Goal: Information Seeking & Learning: Learn about a topic

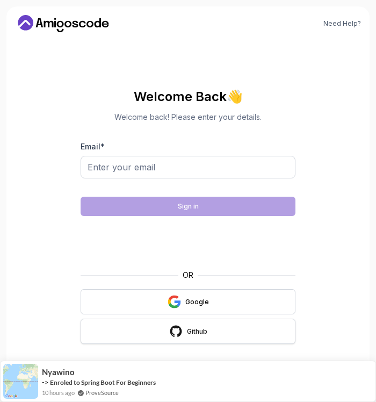
click at [199, 328] on div "Github" at bounding box center [197, 331] width 20 height 9
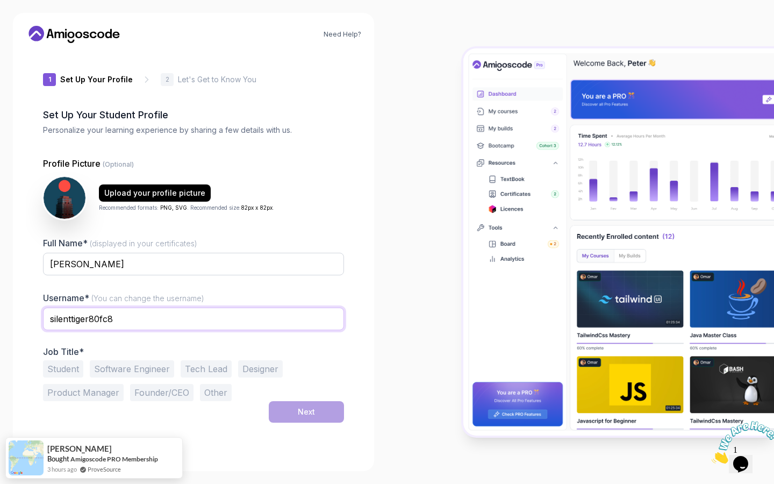
drag, startPoint x: 196, startPoint y: 315, endPoint x: 38, endPoint y: 309, distance: 157.5
click at [38, 309] on div "1 Set Up Your Profile 1 Set Up Your Profile 2 Let's Get to Know You Set Up Your…" at bounding box center [193, 255] width 335 height 406
type input "danj-jo"
drag, startPoint x: 132, startPoint y: 267, endPoint x: 57, endPoint y: 268, distance: 74.7
click at [57, 268] on input "[PERSON_NAME]" at bounding box center [193, 264] width 301 height 23
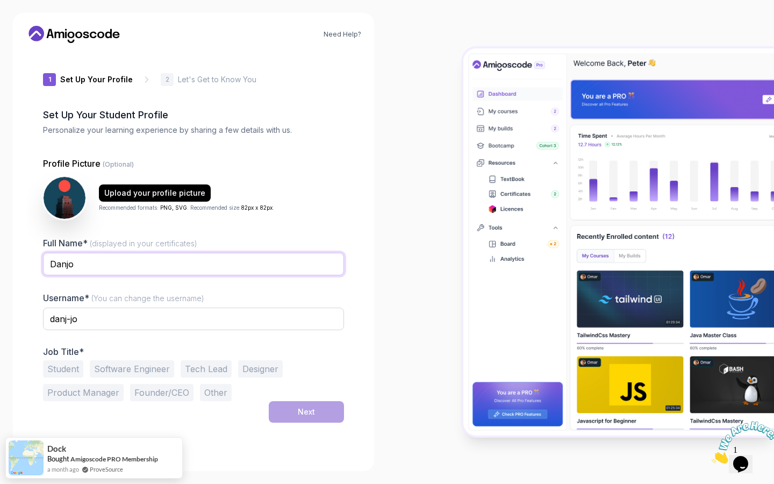
type input "Danjo"
click at [128, 368] on button "Software Engineer" at bounding box center [132, 368] width 84 height 17
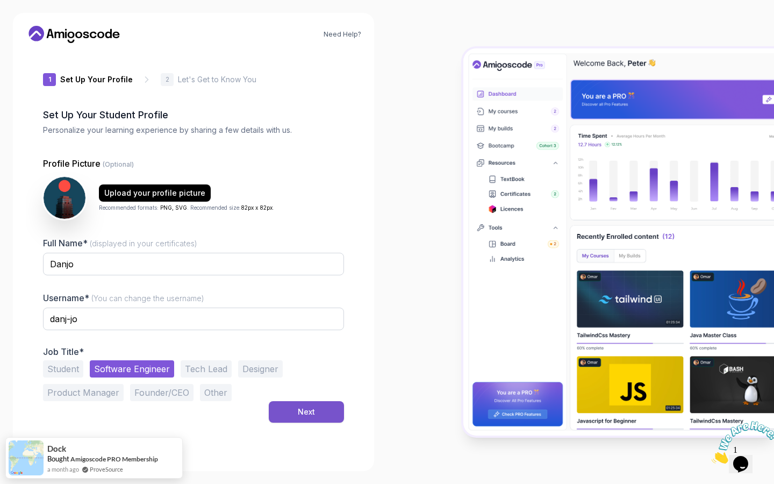
click at [292, 401] on button "Next" at bounding box center [306, 411] width 75 height 21
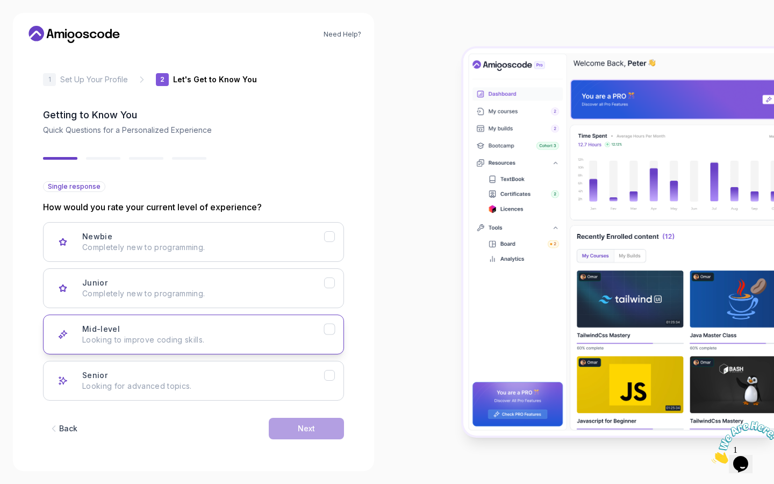
click at [282, 349] on button "Mid-level Looking to improve coding skills." at bounding box center [193, 334] width 301 height 40
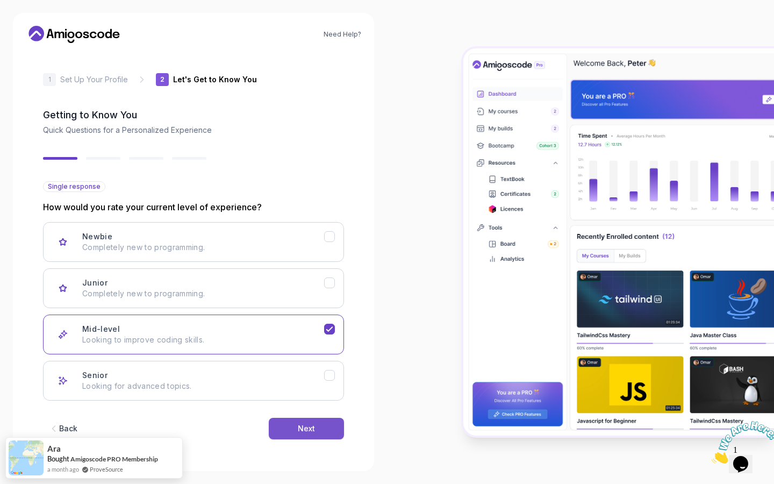
click at [300, 401] on div "Next" at bounding box center [306, 428] width 17 height 11
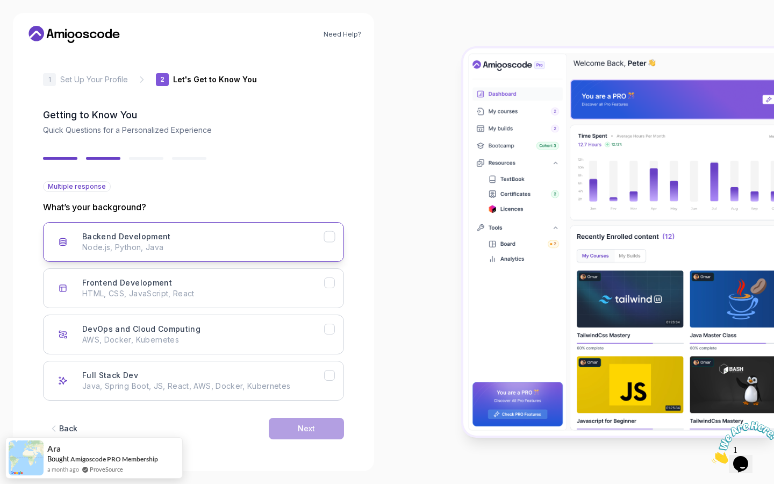
click at [255, 232] on div "Backend Development Node.js, Python, Java" at bounding box center [203, 241] width 242 height 21
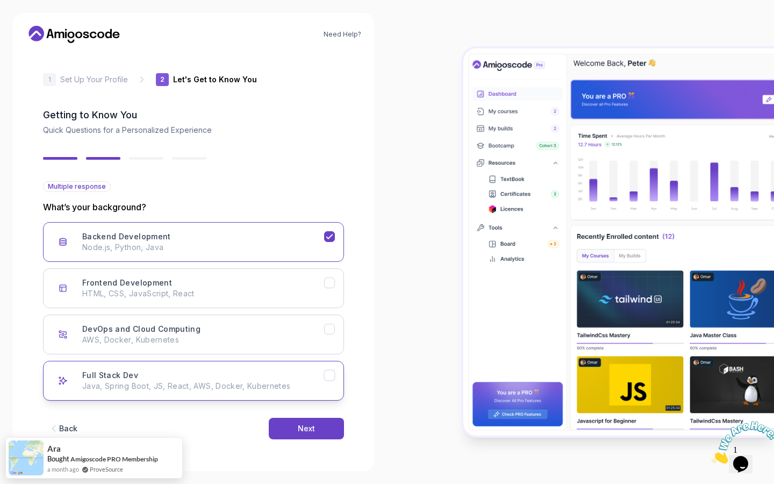
click at [237, 365] on button "Full Stack Dev Java, Spring Boot, JS, React, AWS, Docker, Kubernetes" at bounding box center [193, 381] width 301 height 40
click at [293, 401] on button "Next" at bounding box center [306, 427] width 75 height 21
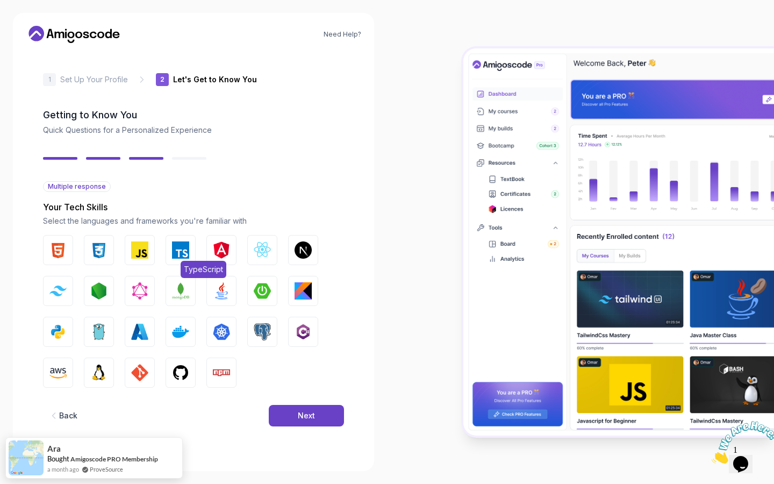
click at [181, 258] on button "TypeScript" at bounding box center [180, 250] width 30 height 30
click at [178, 290] on img "button" at bounding box center [180, 290] width 17 height 17
click at [176, 364] on img "button" at bounding box center [180, 372] width 17 height 17
click at [179, 372] on img "button" at bounding box center [180, 372] width 17 height 17
click at [307, 243] on img "button" at bounding box center [302, 249] width 17 height 17
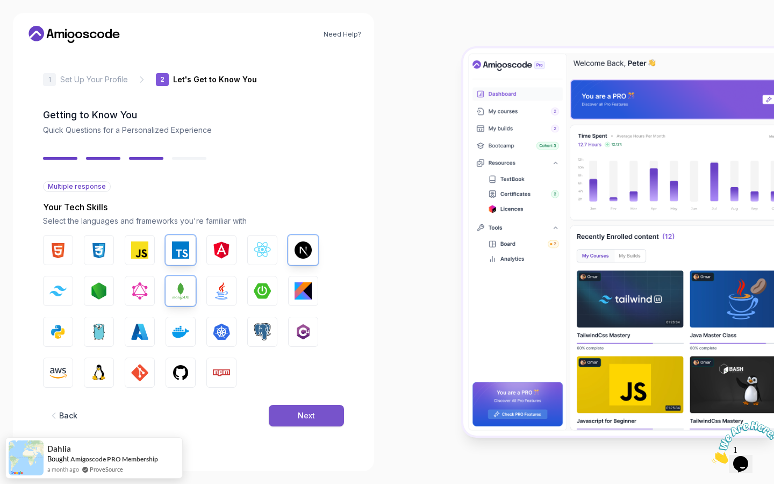
click at [305, 401] on div "Next" at bounding box center [306, 415] width 17 height 11
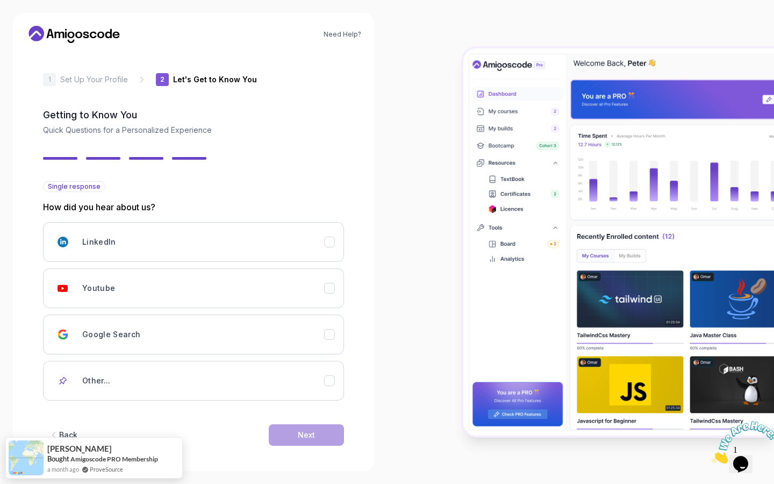
click at [20, 200] on div "Need Help? 2 Let's Get to Know You 1 Set Up Your Profile 2 Let's Get to Know Yo…" at bounding box center [193, 242] width 361 height 458
click at [133, 281] on div "Youtube" at bounding box center [203, 287] width 242 height 21
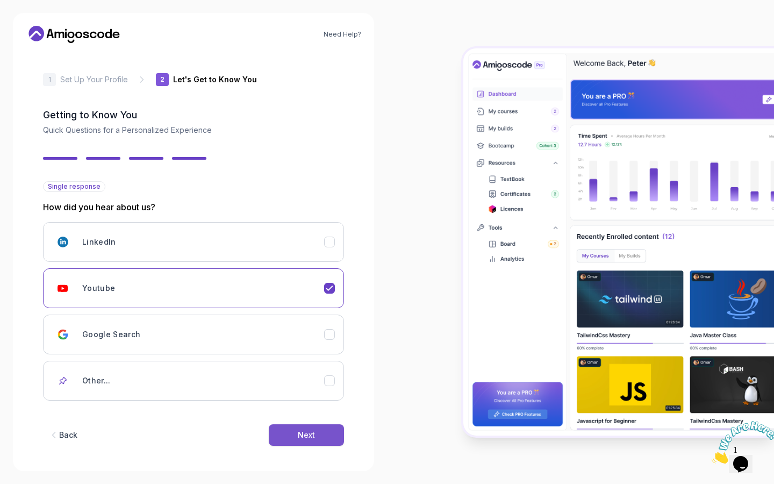
click at [307, 401] on div "Next" at bounding box center [306, 434] width 17 height 11
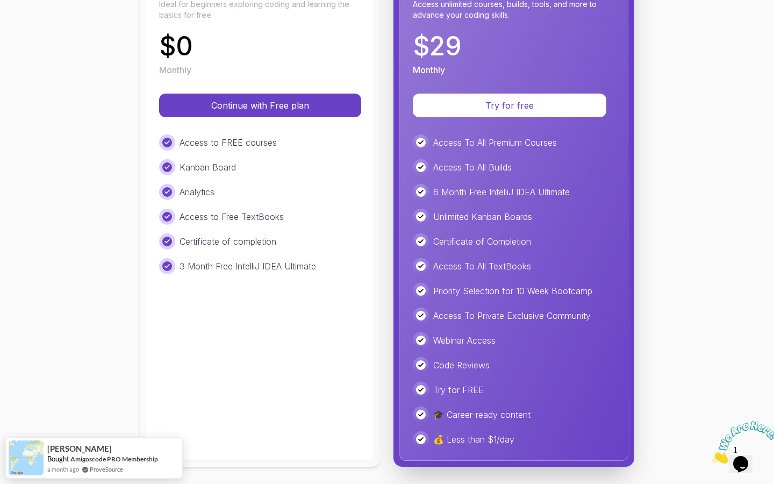
scroll to position [186, 0]
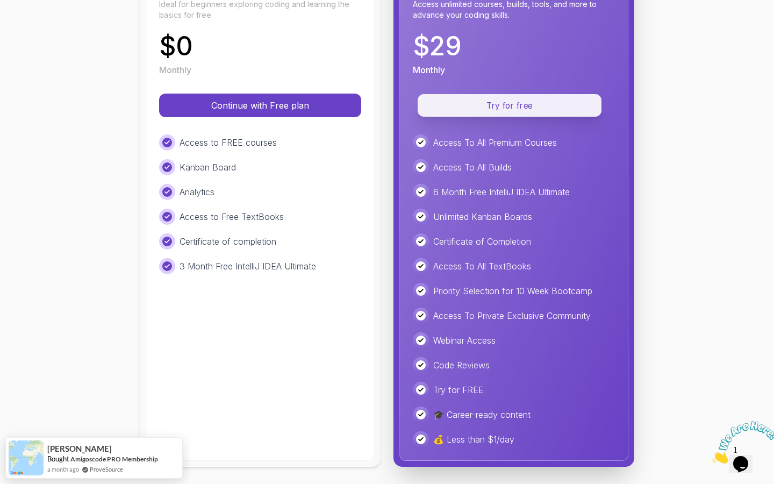
click at [376, 102] on p "Try for free" at bounding box center [509, 105] width 159 height 12
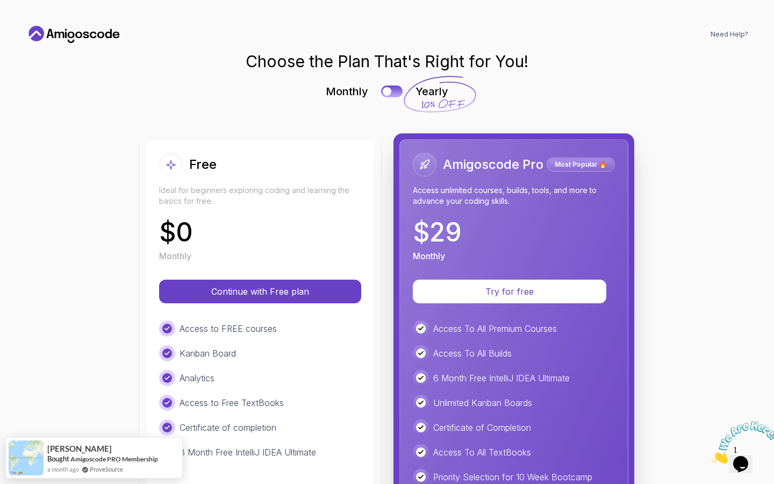
scroll to position [0, 0]
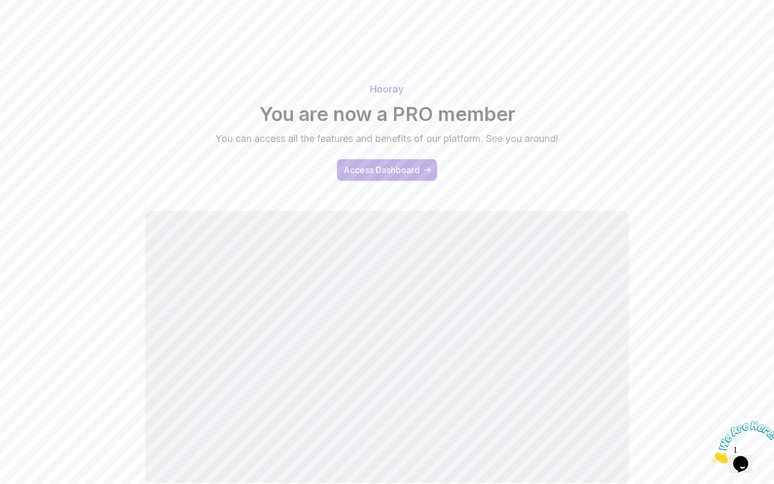
click at [406, 167] on div "Access Dashboard" at bounding box center [381, 169] width 76 height 13
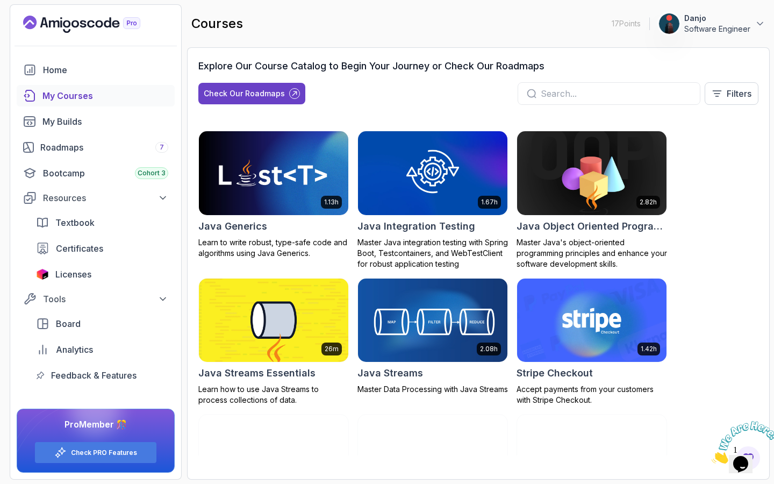
scroll to position [902, 0]
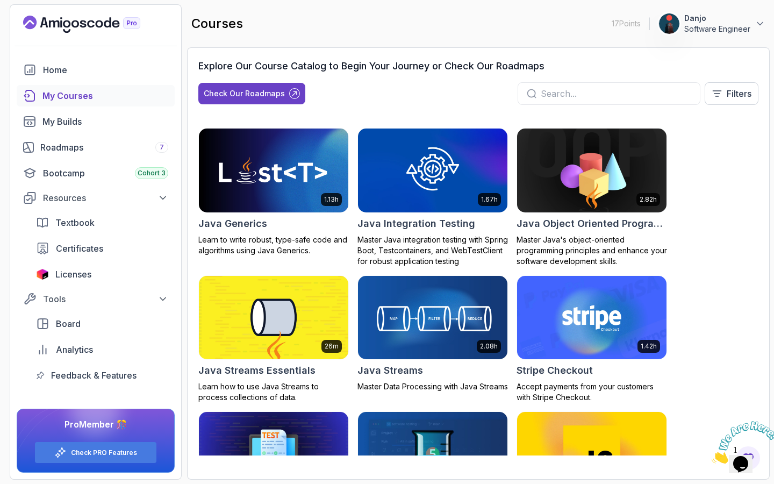
click at [559, 153] on img at bounding box center [591, 170] width 157 height 88
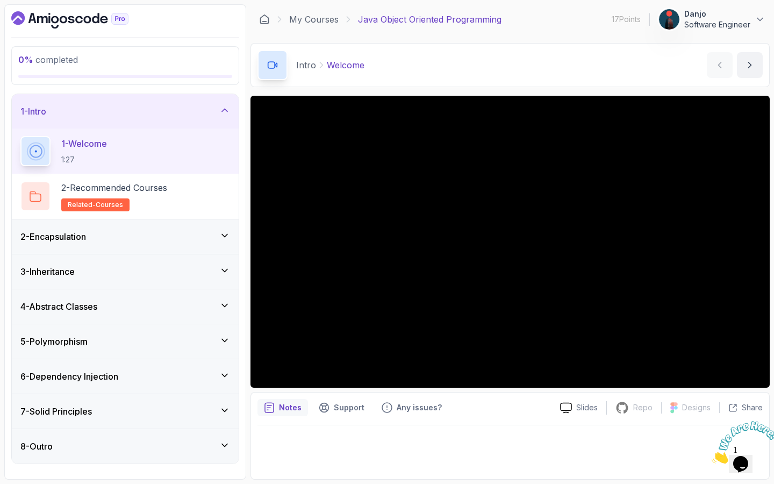
click at [162, 304] on div "4 - Abstract Classes" at bounding box center [125, 306] width 210 height 13
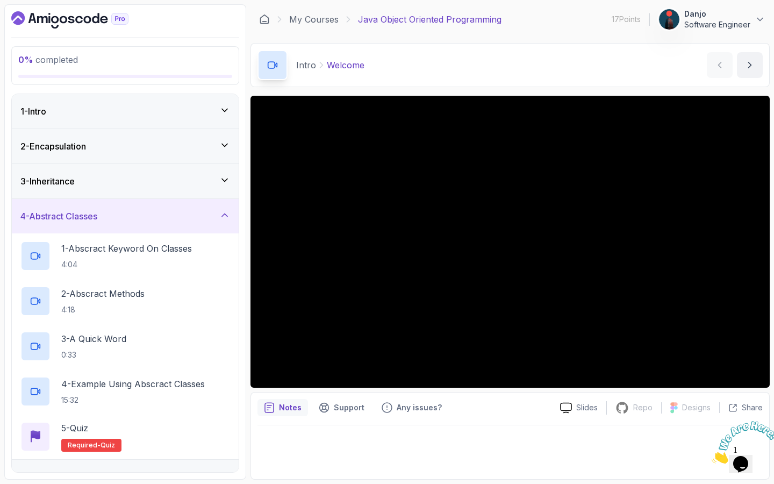
click at [162, 217] on div "4 - Abstract Classes" at bounding box center [125, 216] width 210 height 13
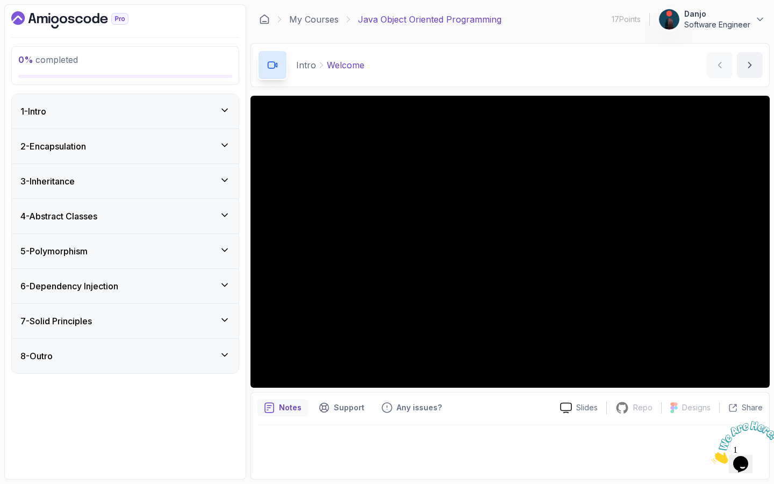
click at [135, 143] on div "2 - Encapsulation" at bounding box center [125, 146] width 210 height 13
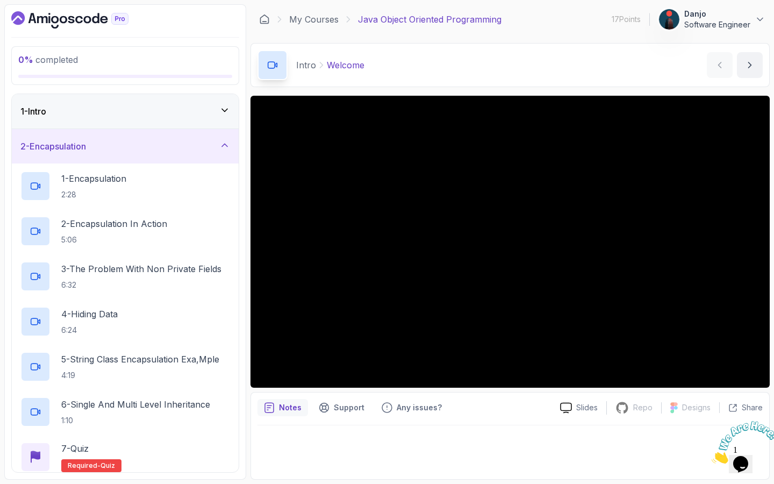
click at [135, 122] on div "1 - Intro" at bounding box center [125, 111] width 227 height 34
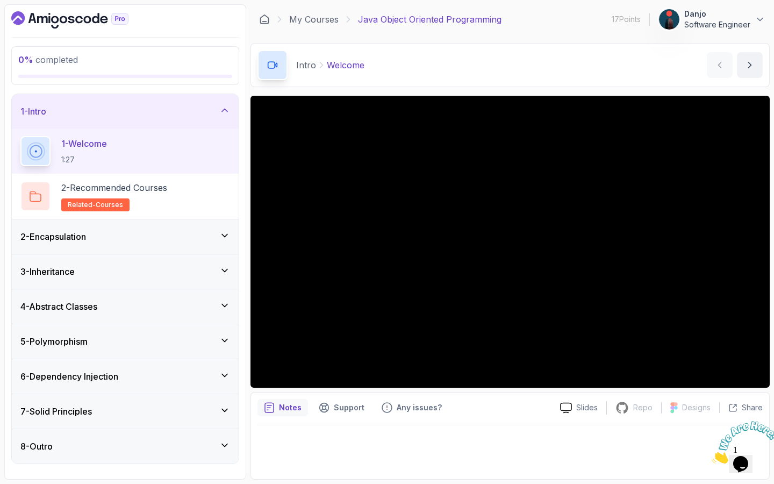
click at [135, 120] on div "1 - Intro" at bounding box center [125, 111] width 227 height 34
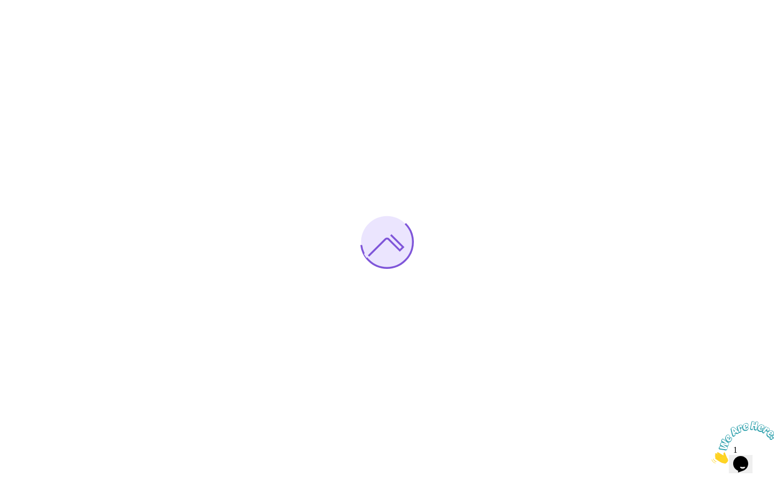
click at [270, 92] on div at bounding box center [387, 242] width 774 height 484
click at [249, 92] on div at bounding box center [387, 242] width 774 height 484
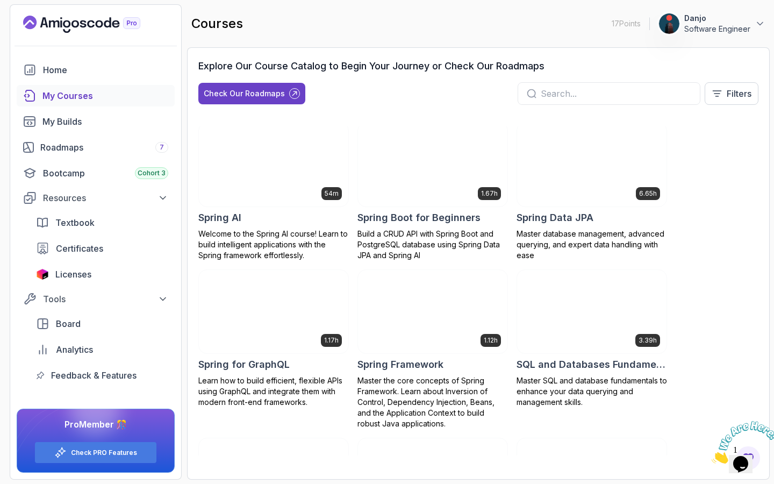
scroll to position [1949, 0]
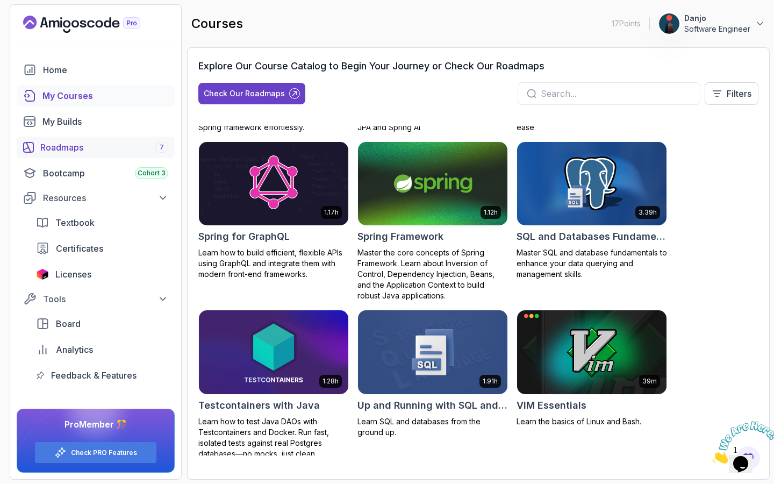
click at [66, 155] on link "Roadmaps 7" at bounding box center [96, 146] width 158 height 21
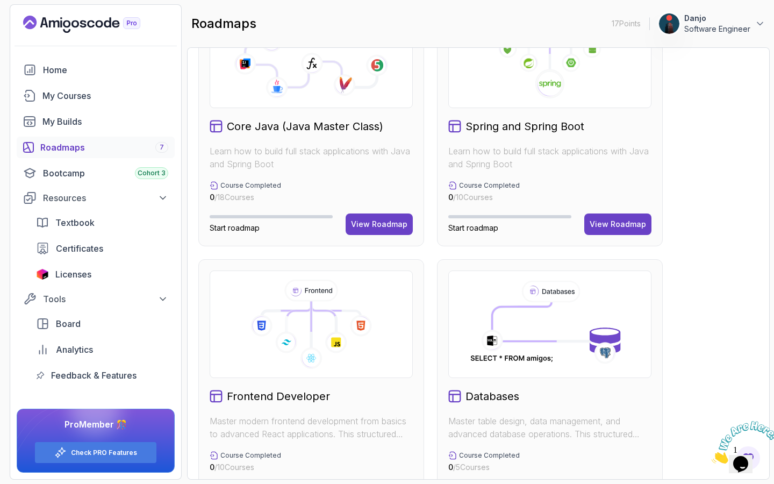
scroll to position [335, 0]
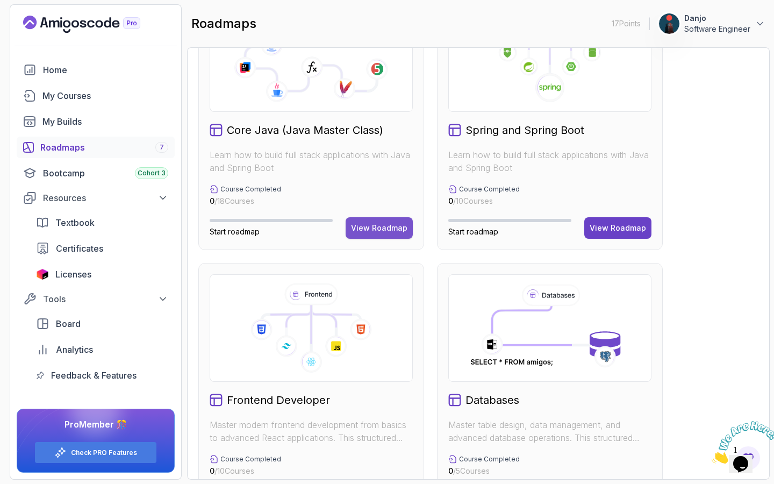
click at [386, 228] on div "View Roadmap" at bounding box center [379, 227] width 56 height 11
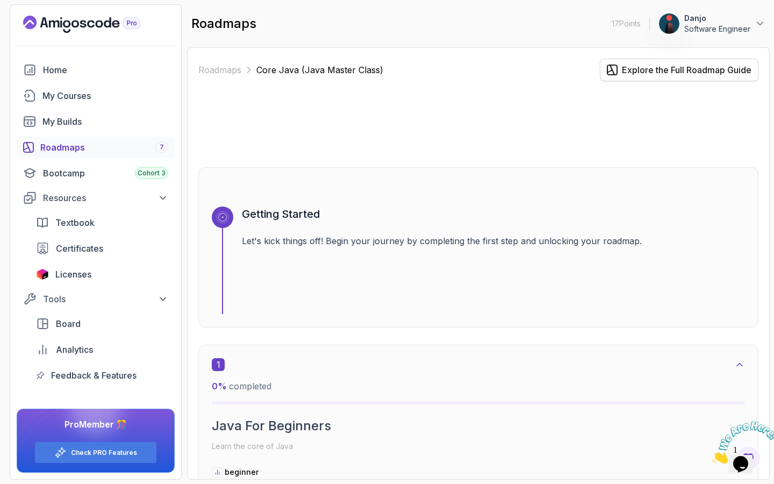
click at [660, 72] on div "Explore the Full Roadmap Guide" at bounding box center [686, 69] width 129 height 13
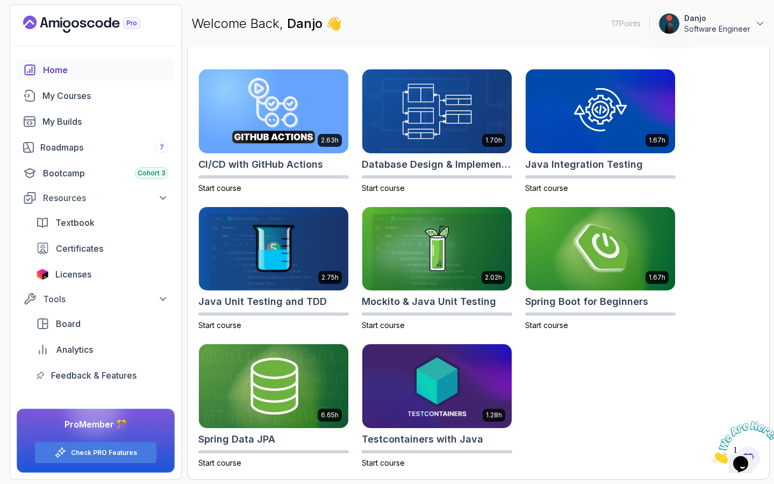
scroll to position [313, 0]
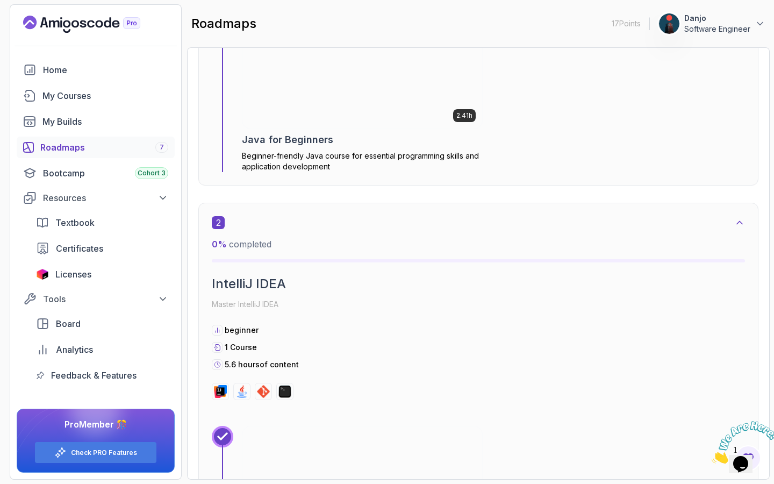
scroll to position [310, 0]
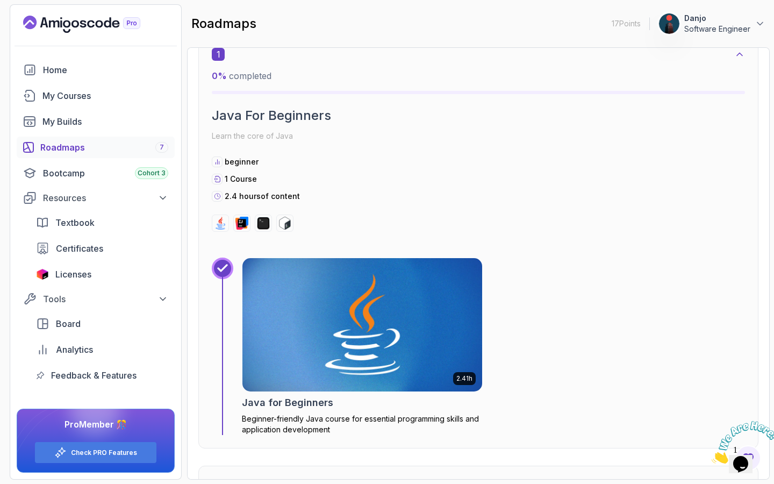
click at [340, 315] on img at bounding box center [361, 325] width 251 height 140
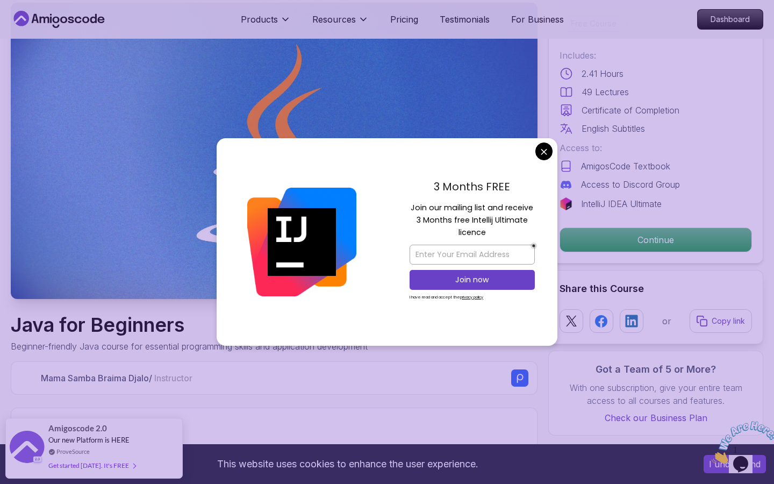
scroll to position [106, 0]
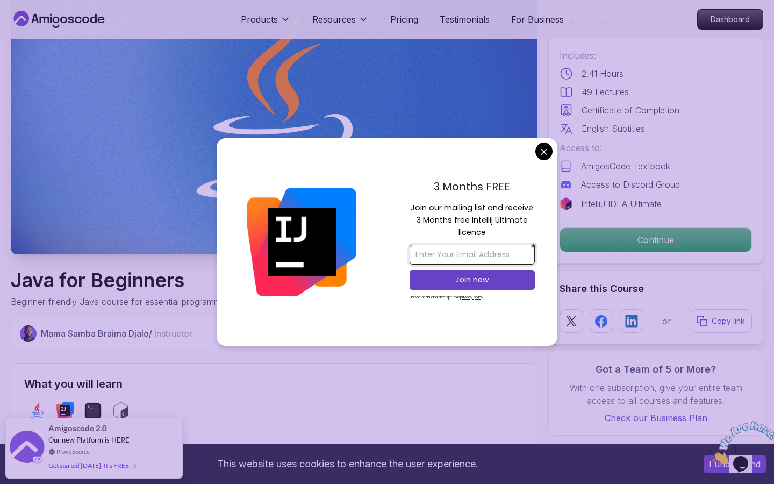
click at [464, 255] on input "email" at bounding box center [471, 254] width 125 height 20
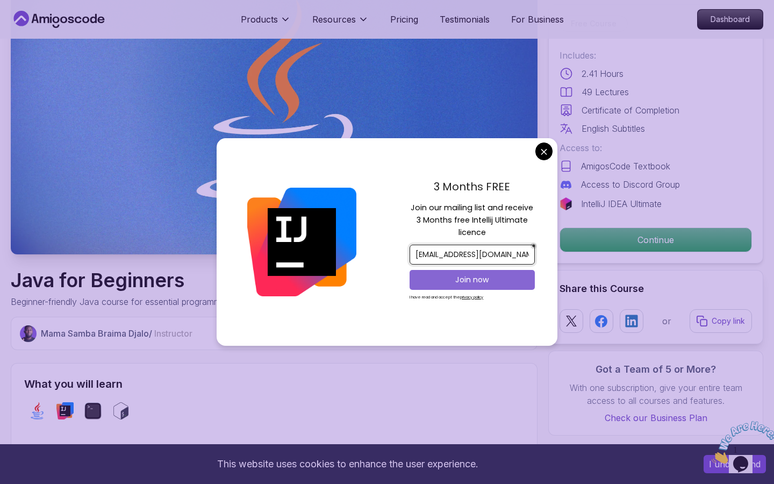
type input "dannnajoness@gmail.com"
click at [472, 275] on p "Join now" at bounding box center [472, 279] width 102 height 11
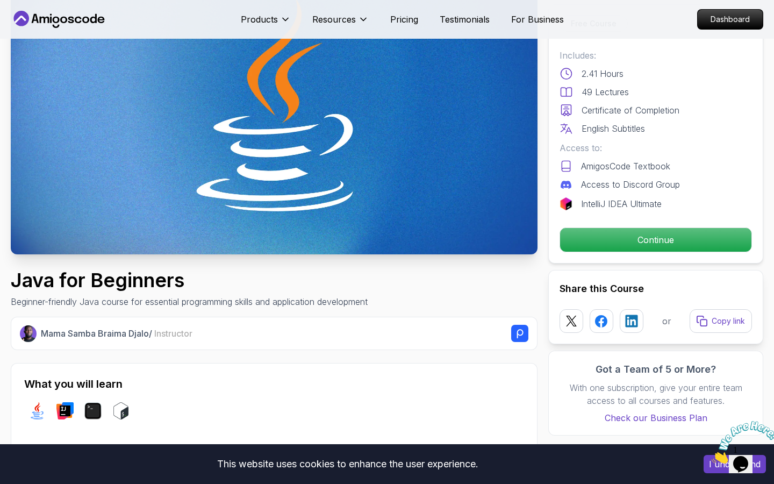
click at [569, 129] on icon at bounding box center [565, 128] width 13 height 13
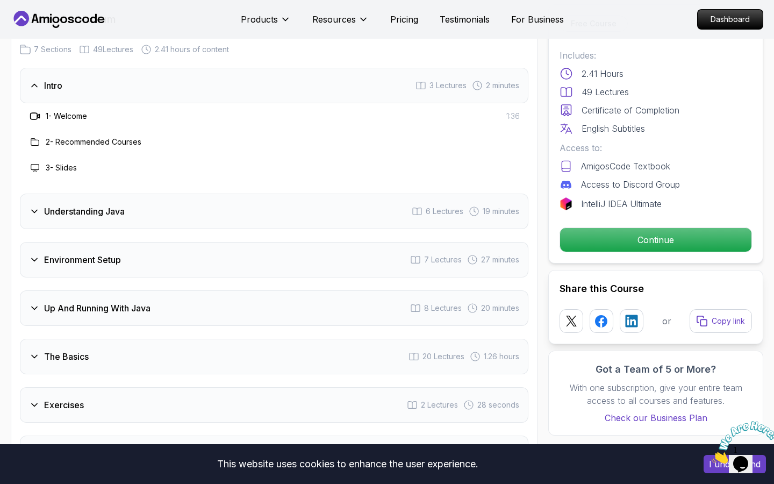
scroll to position [1611, 0]
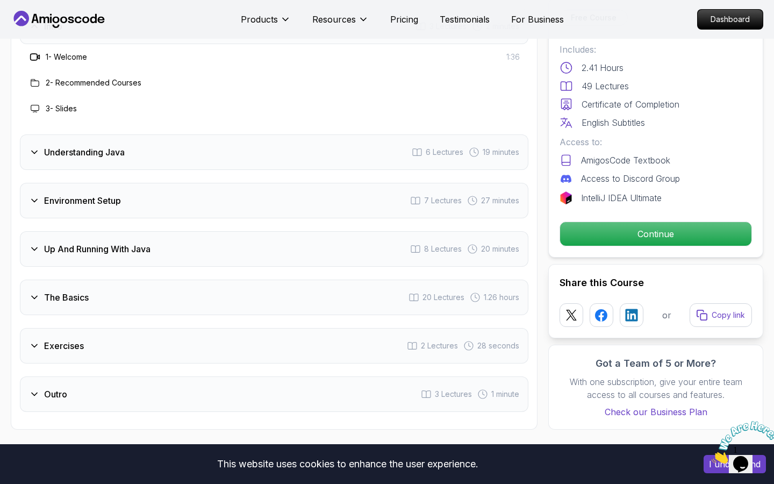
click at [291, 231] on div "Up And Running With Java 8 Lectures 20 minutes" at bounding box center [274, 248] width 508 height 35
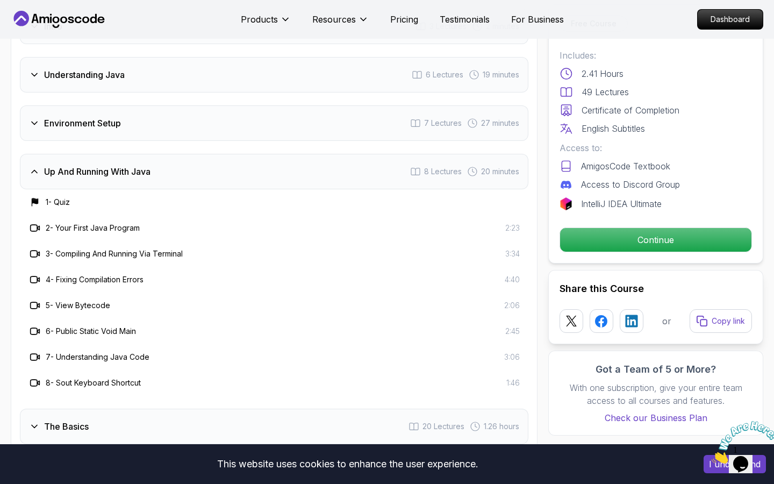
click at [225, 408] on div "The Basics 20 Lectures 1.26 hours" at bounding box center [274, 425] width 508 height 35
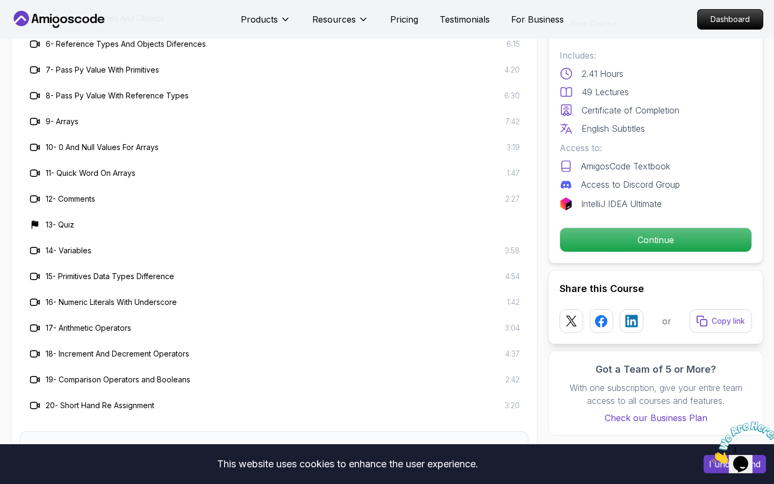
scroll to position [1950, 0]
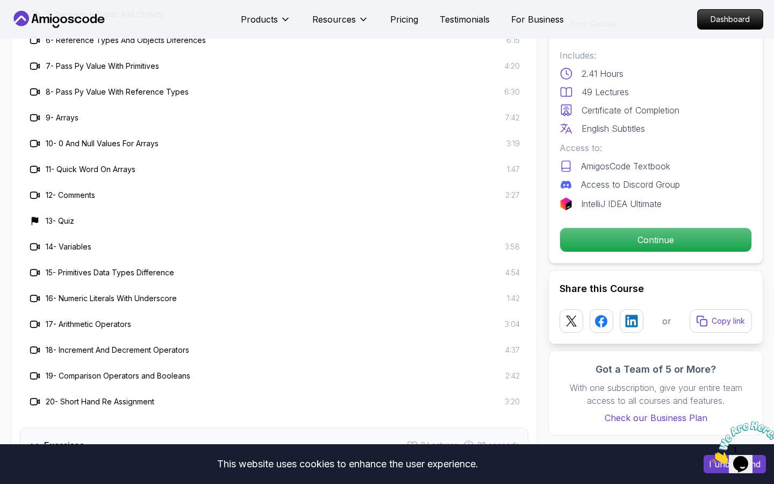
click at [186, 427] on div "Exercises 2 Lectures 28 seconds" at bounding box center [274, 444] width 508 height 35
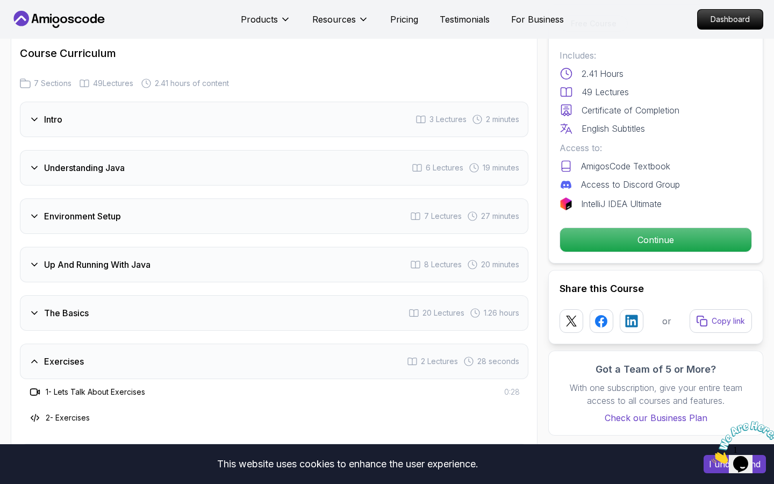
scroll to position [1521, 0]
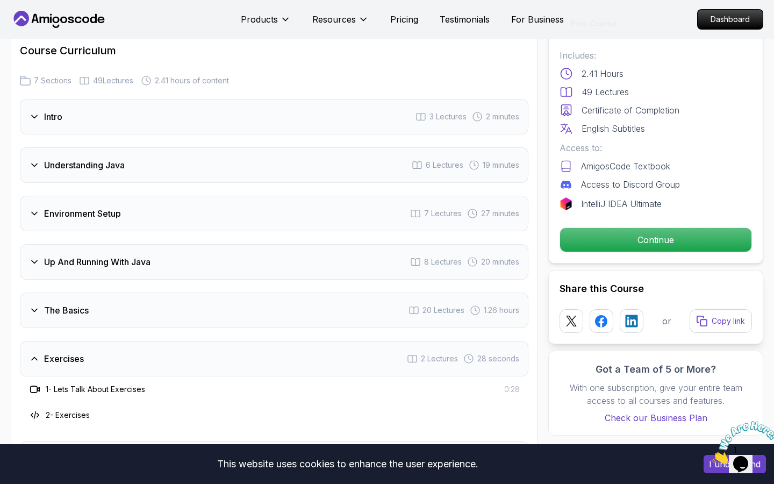
click at [195, 292] on div "The Basics 20 Lectures 1.26 hours" at bounding box center [274, 309] width 508 height 35
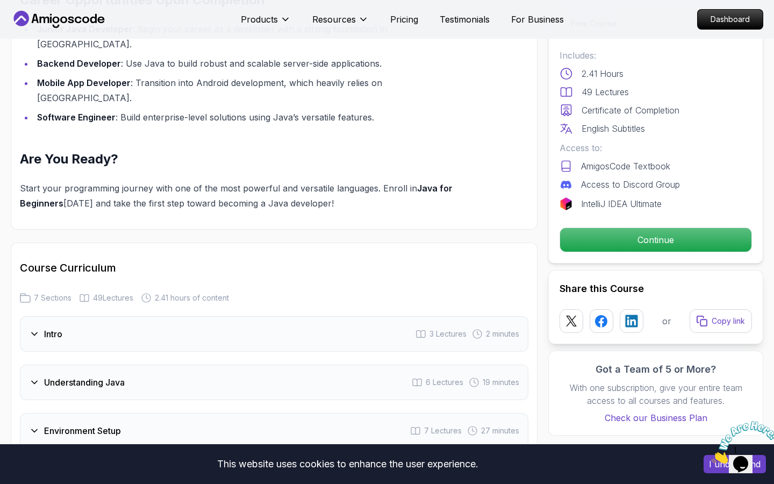
scroll to position [1301, 0]
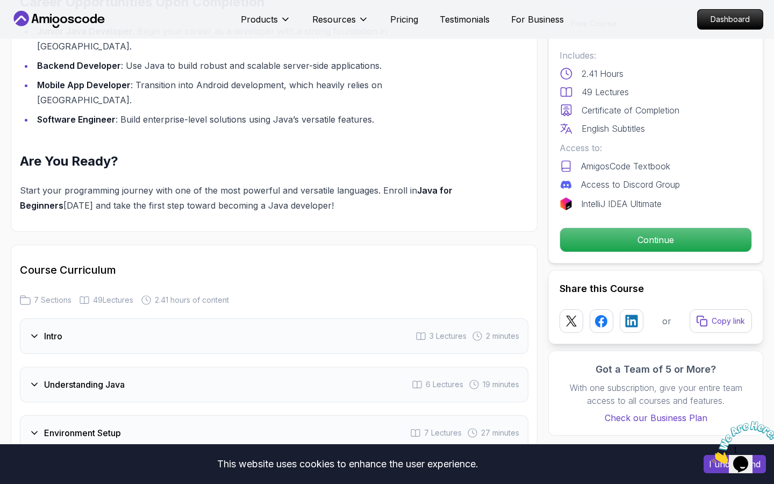
click at [294, 318] on div "Intro 3 Lectures 2 minutes" at bounding box center [274, 335] width 508 height 35
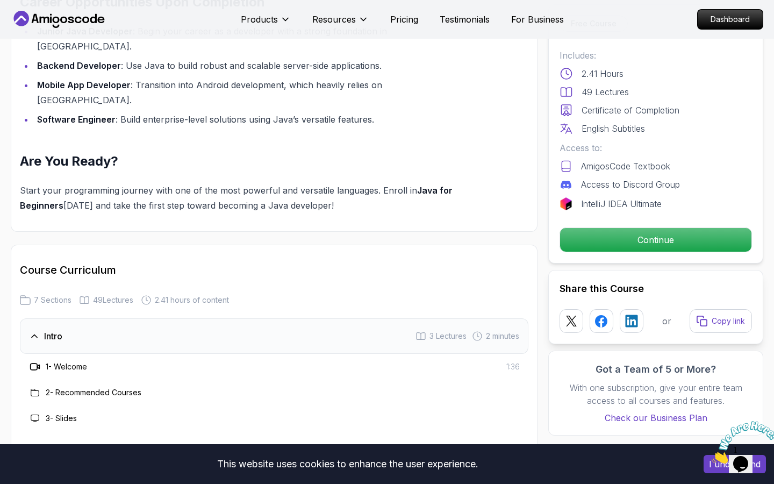
click at [121, 318] on div "Intro 3 Lectures 2 minutes" at bounding box center [274, 335] width 508 height 35
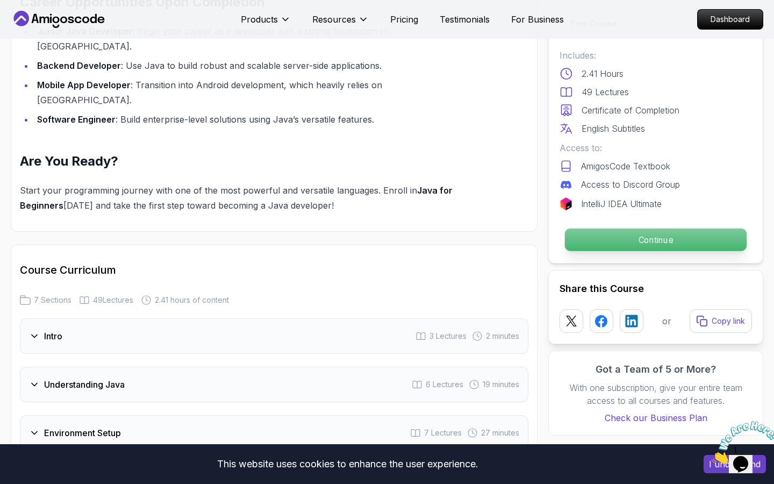
click at [625, 237] on p "Continue" at bounding box center [656, 239] width 182 height 23
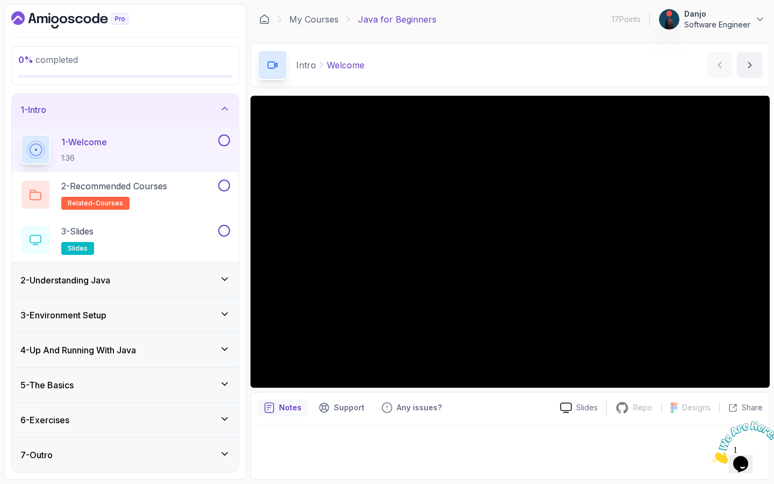
scroll to position [2, 0]
click at [120, 388] on div "5 - The Basics" at bounding box center [125, 384] width 210 height 13
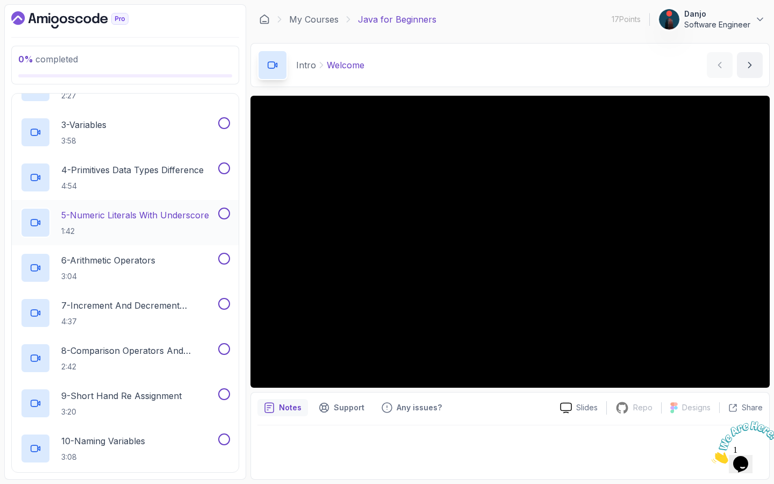
scroll to position [249, 0]
click at [120, 360] on p "2:42" at bounding box center [138, 365] width 155 height 11
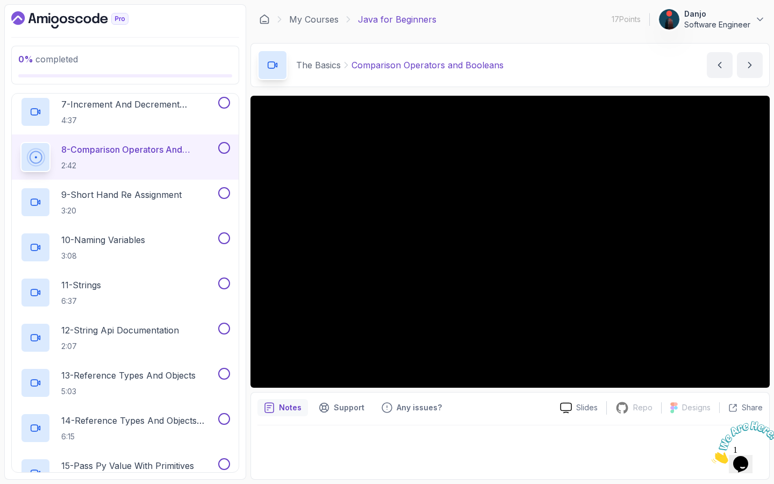
scroll to position [450, 0]
click at [81, 286] on p "11 - Strings" at bounding box center [81, 284] width 40 height 13
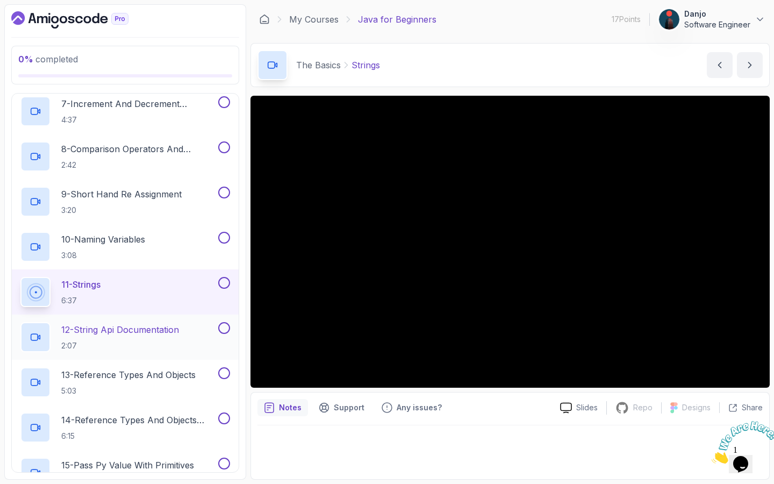
click at [116, 332] on p "12 - String Api Documentation" at bounding box center [120, 329] width 118 height 13
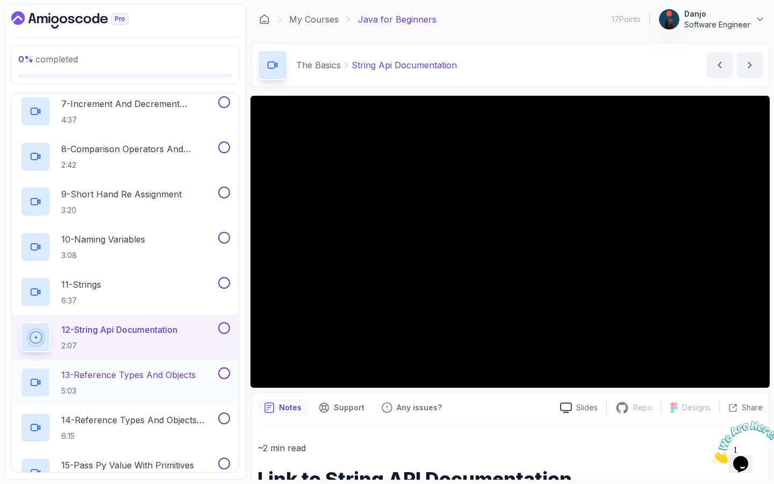
click at [117, 376] on p "13 - Reference Types And Objects" at bounding box center [128, 374] width 134 height 13
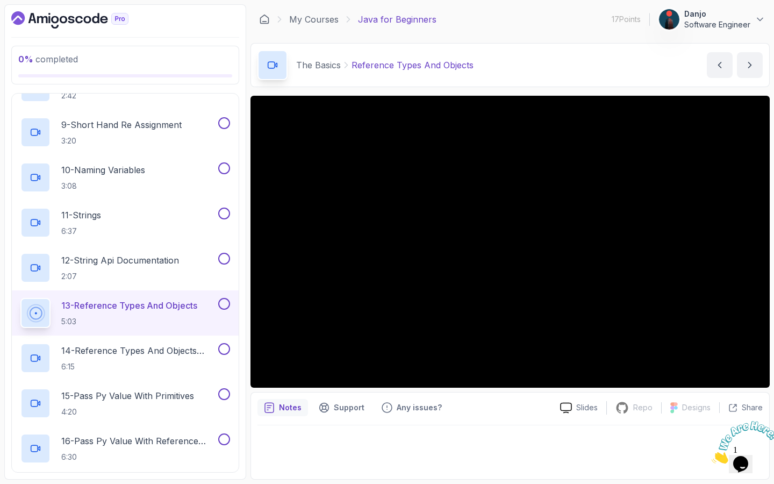
scroll to position [521, 0]
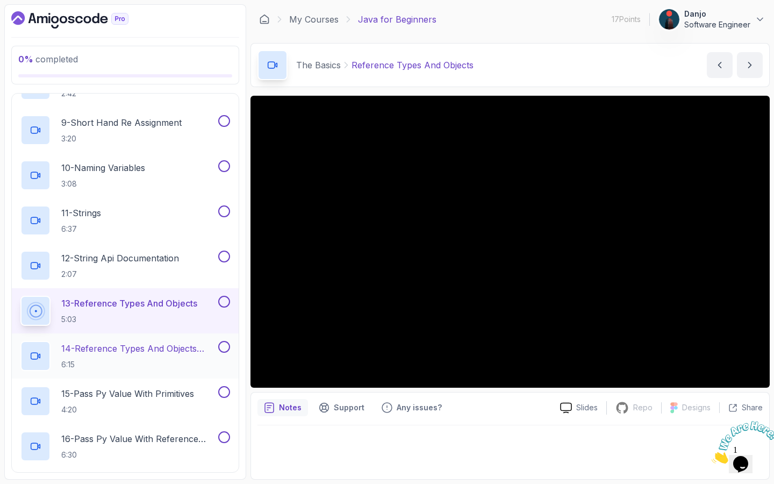
click at [141, 347] on p "14 - Reference Types And Objects Diferences" at bounding box center [138, 348] width 155 height 13
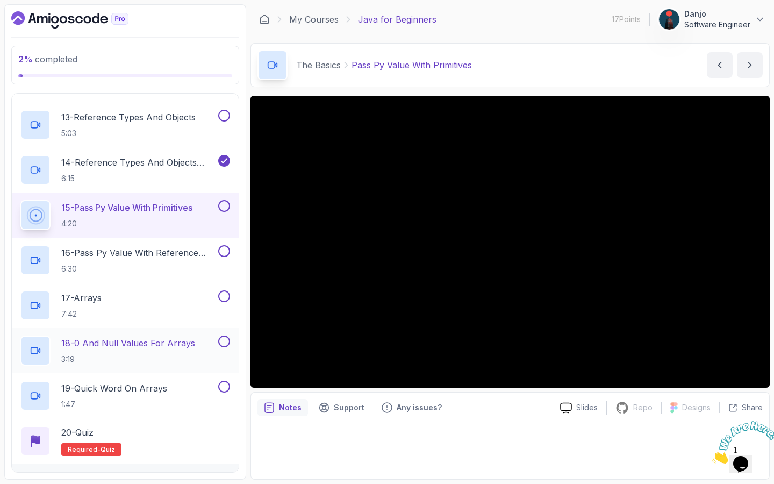
scroll to position [705, 0]
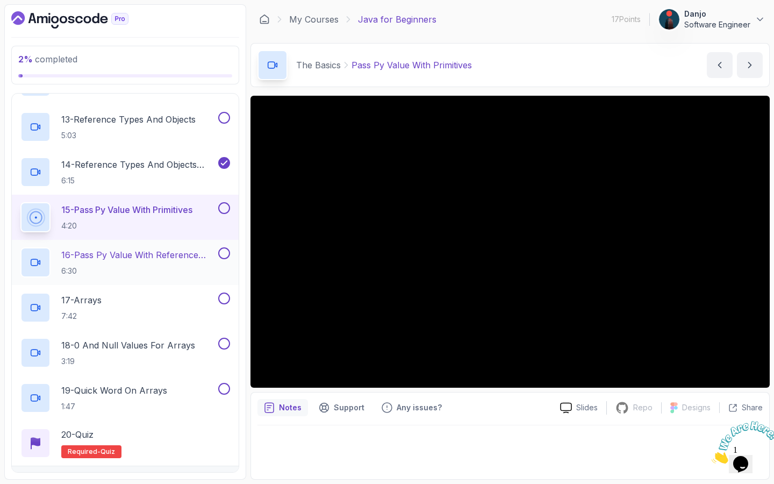
click at [152, 269] on p "6:30" at bounding box center [138, 270] width 155 height 11
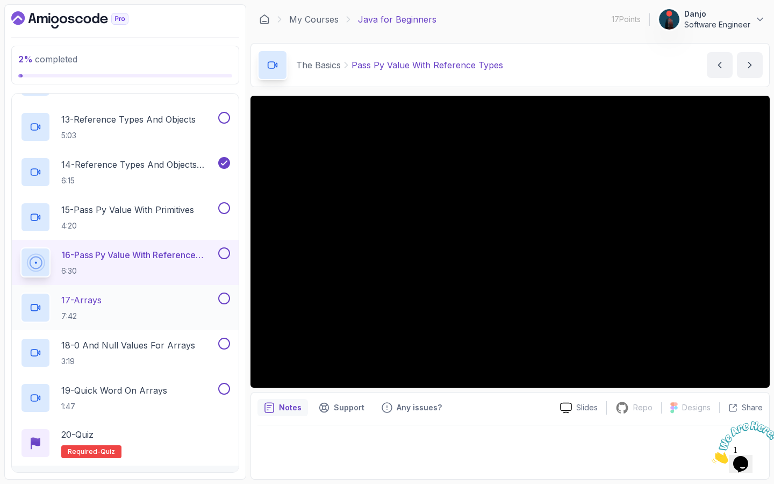
click at [131, 313] on div "17 - Arrays 7:42" at bounding box center [118, 307] width 196 height 30
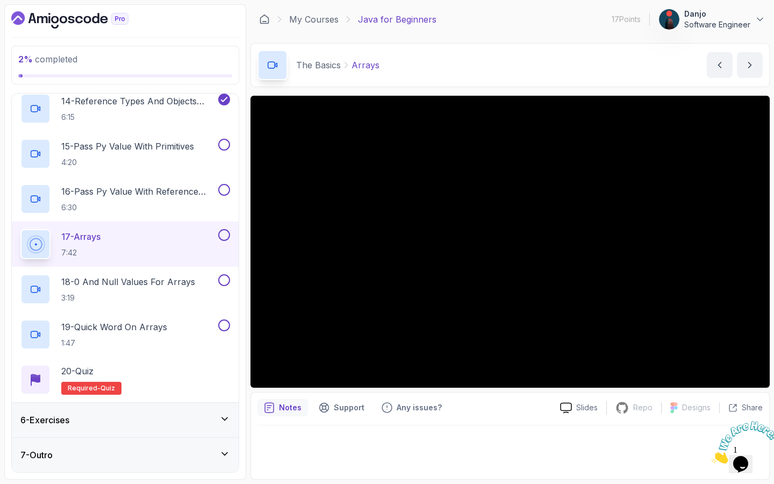
click at [168, 412] on div "6 - Exercises" at bounding box center [125, 419] width 227 height 34
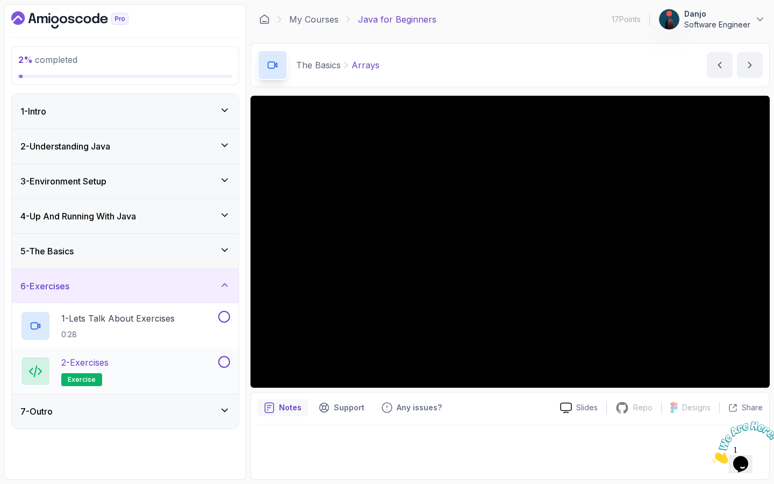
click at [118, 361] on div "2 - Exercises exercise" at bounding box center [118, 371] width 196 height 30
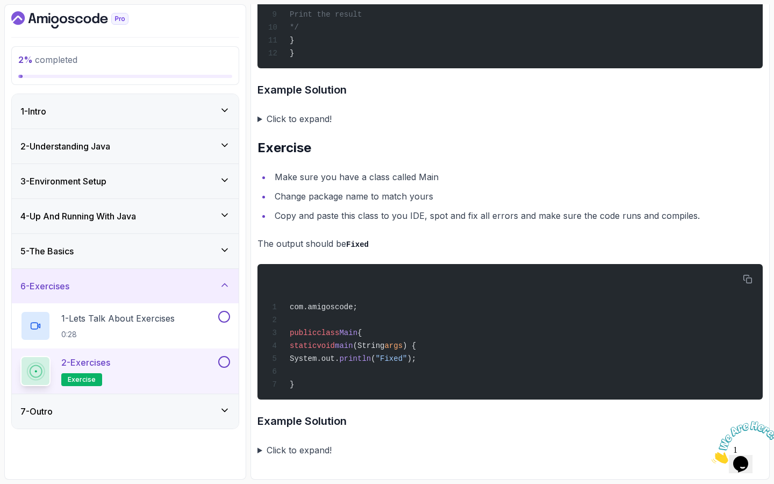
scroll to position [2171, 0]
click at [178, 244] on div "5 - The Basics" at bounding box center [125, 251] width 227 height 34
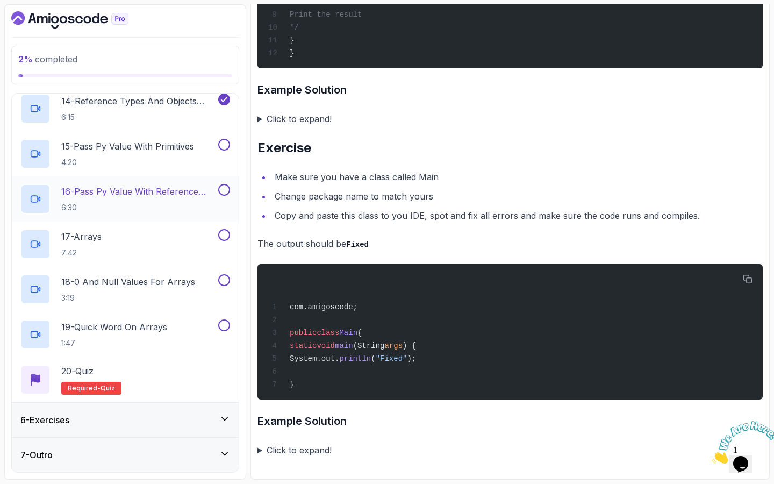
scroll to position [0, 0]
click at [153, 237] on div "17 - Arrays 7:42" at bounding box center [118, 244] width 196 height 30
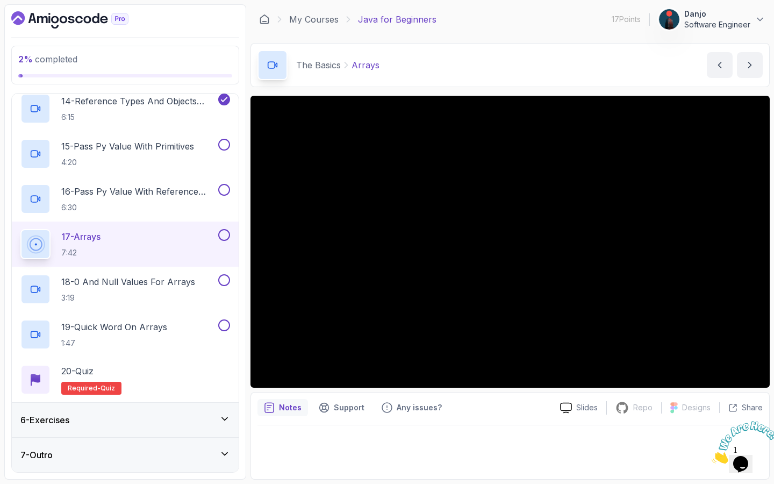
click at [226, 235] on button at bounding box center [224, 235] width 12 height 12
click at [224, 235] on icon at bounding box center [224, 235] width 6 height 4
click at [153, 320] on div "19 - Quick Word On Arrays 1:47" at bounding box center [118, 334] width 196 height 30
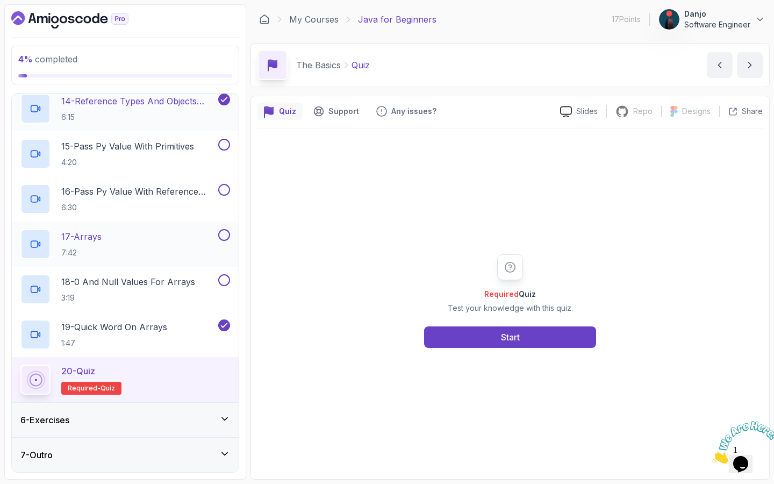
click at [186, 122] on p "6:15" at bounding box center [138, 117] width 155 height 11
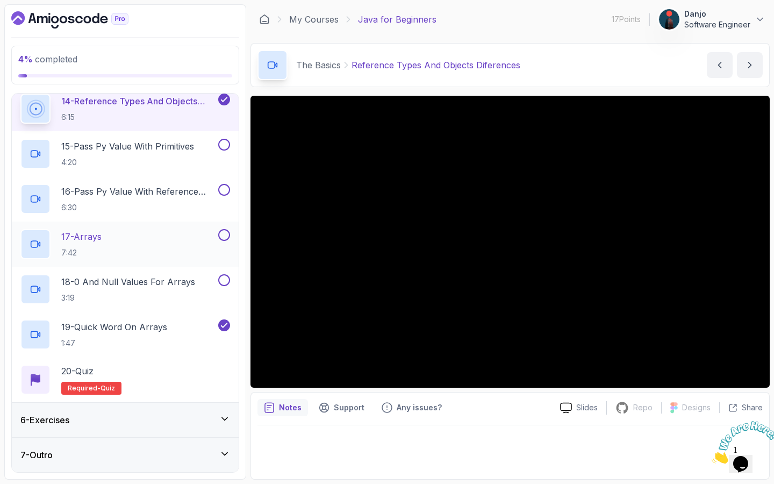
click at [204, 78] on div "4 % completed" at bounding box center [125, 65] width 228 height 39
click at [301, 7] on div "My Courses Java for Beginners 17 Points 1 Danjo Software Engineer" at bounding box center [509, 19] width 519 height 30
click at [302, 24] on link "My Courses" at bounding box center [313, 19] width 49 height 13
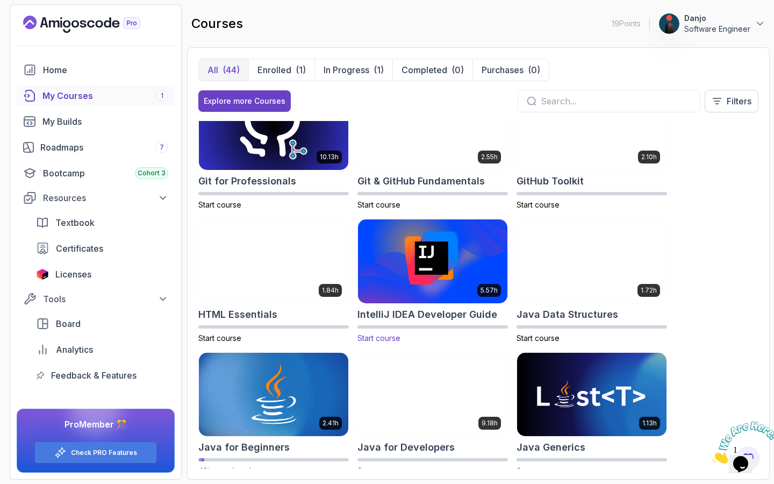
scroll to position [615, 0]
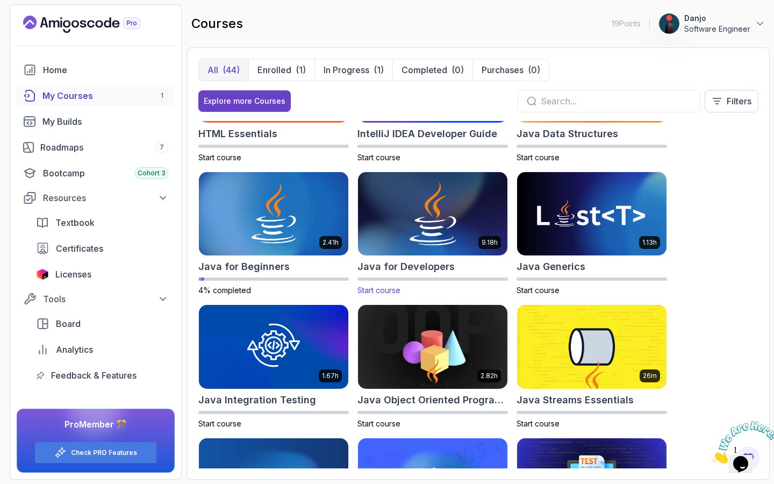
click at [440, 234] on img at bounding box center [432, 214] width 157 height 88
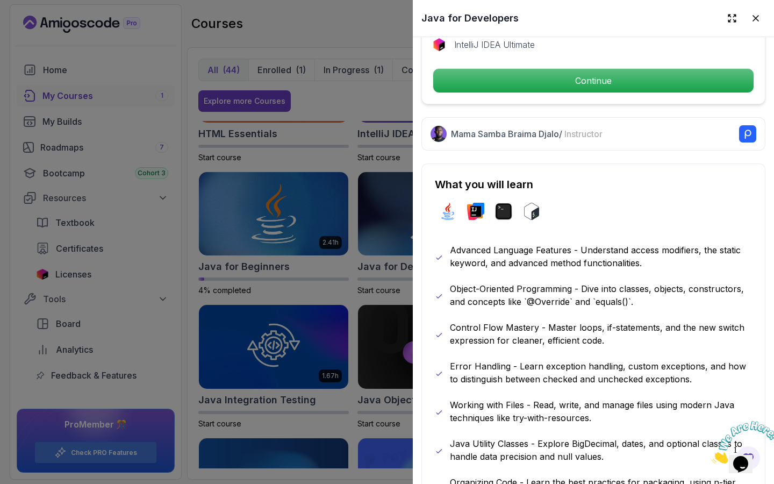
scroll to position [417, 0]
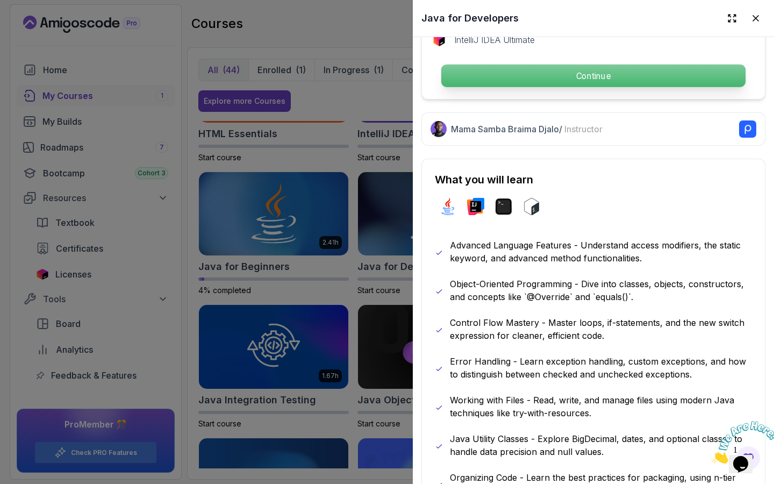
click at [536, 73] on p "Continue" at bounding box center [593, 75] width 304 height 23
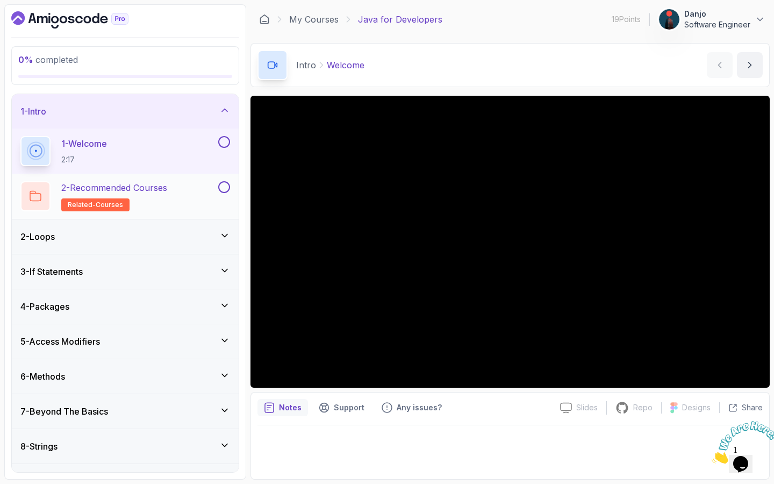
click at [174, 191] on div "2 - Recommended Courses related-courses" at bounding box center [118, 196] width 196 height 30
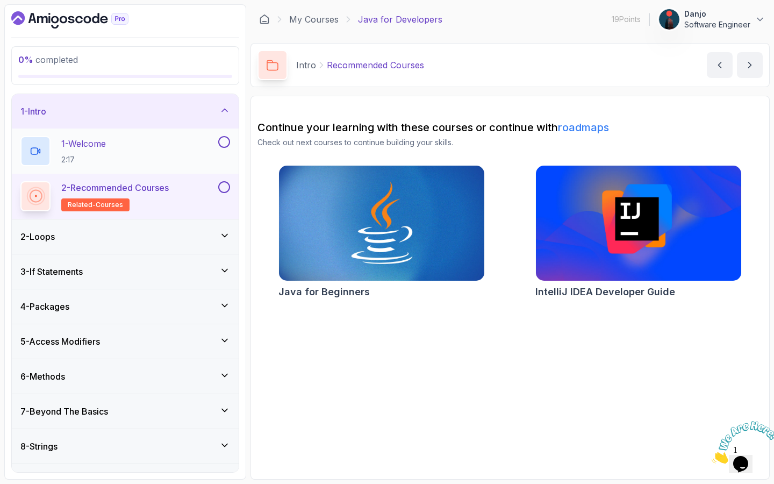
click at [175, 159] on div "1 - Welcome 2:17" at bounding box center [118, 151] width 196 height 30
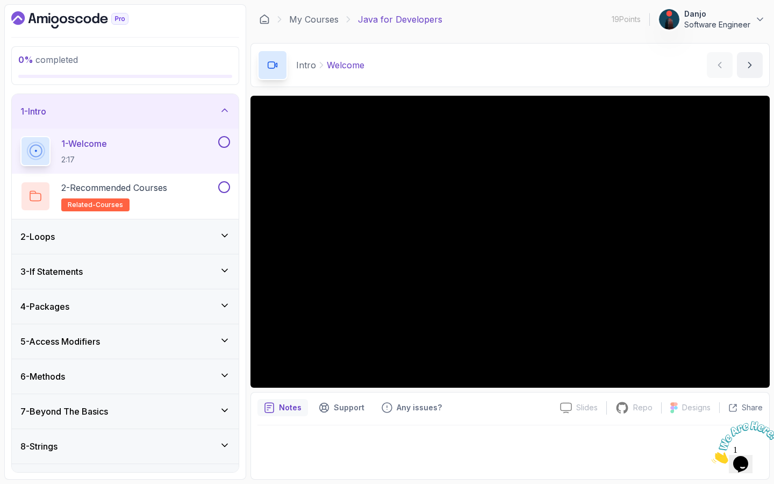
click at [140, 228] on div "2 - Loops" at bounding box center [125, 236] width 227 height 34
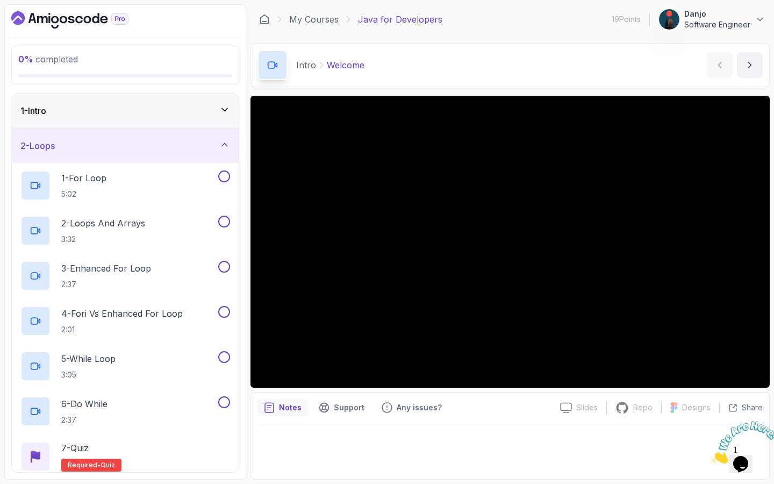
click at [135, 149] on div "2 - Loops" at bounding box center [125, 145] width 210 height 13
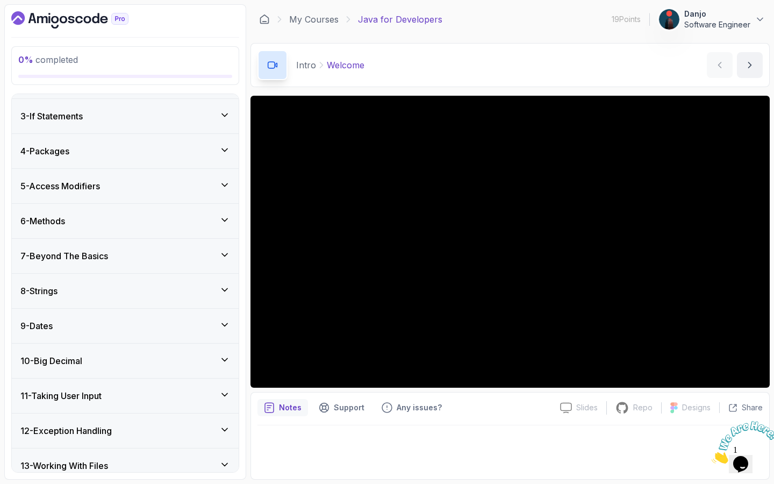
scroll to position [71, 0]
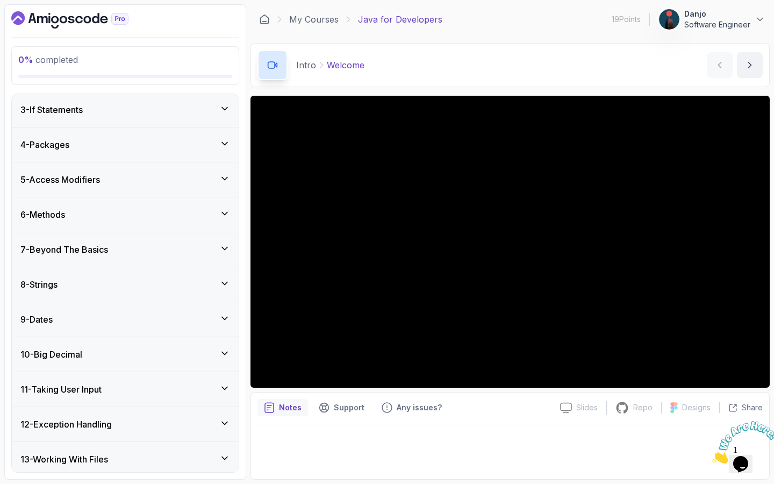
click at [125, 285] on div "8 - Strings" at bounding box center [125, 284] width 210 height 13
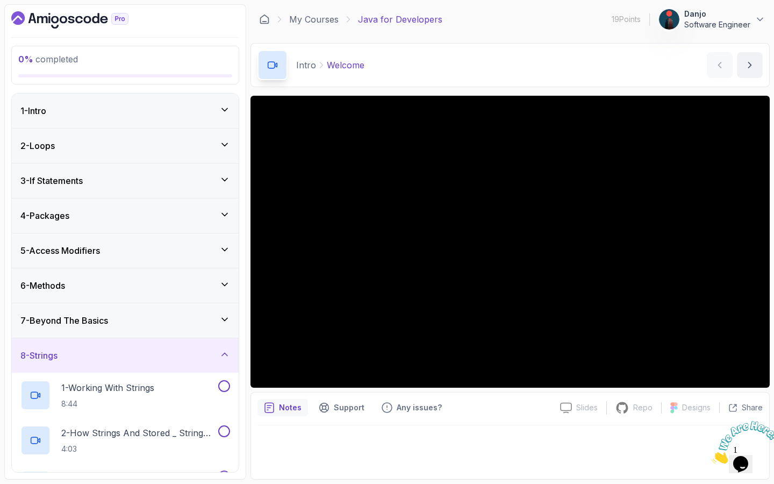
scroll to position [0, 0]
click at [263, 19] on icon at bounding box center [264, 19] width 11 height 11
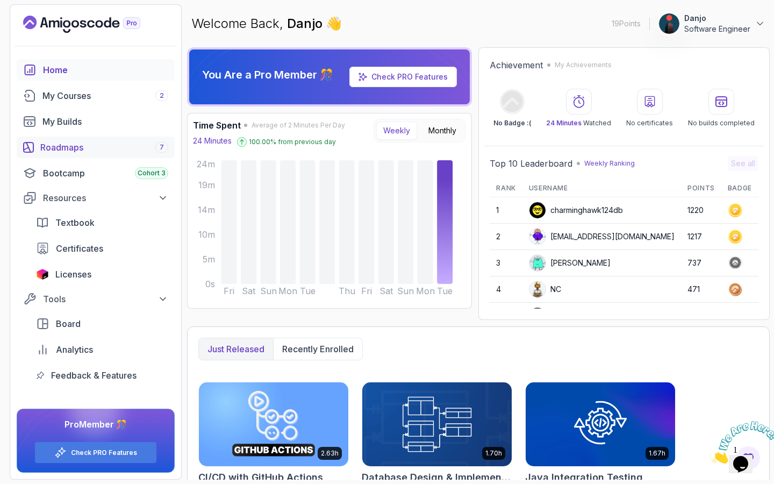
click at [76, 148] on div "Roadmaps 7" at bounding box center [104, 147] width 128 height 13
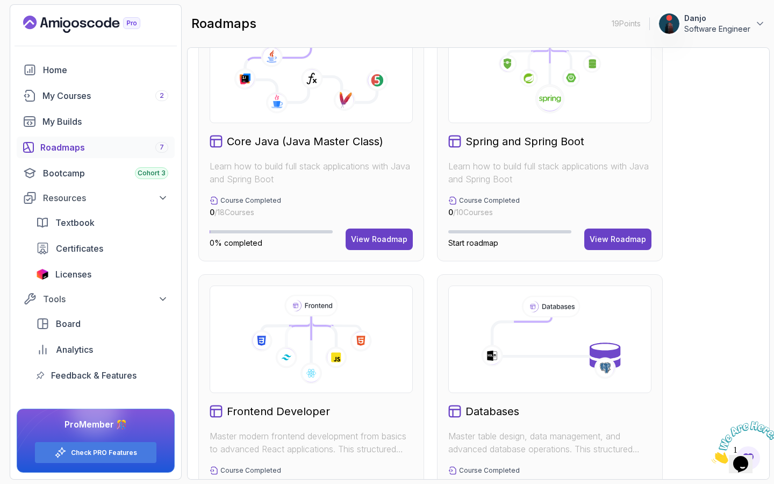
scroll to position [285, 0]
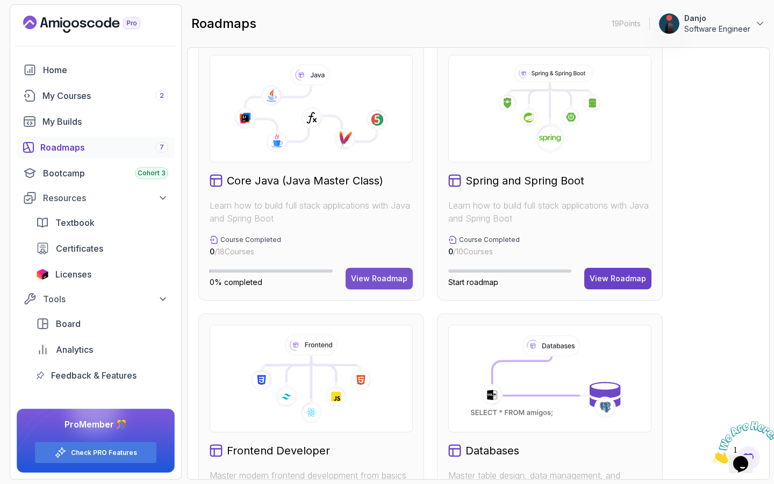
click at [390, 277] on div "View Roadmap" at bounding box center [379, 278] width 56 height 11
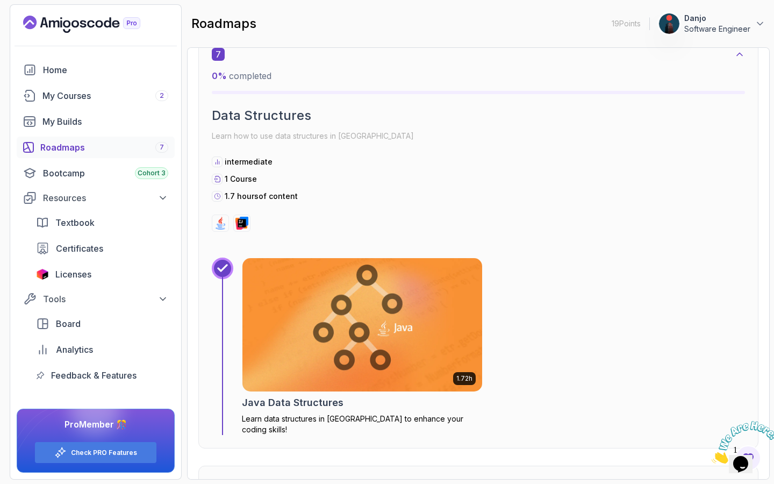
scroll to position [2893, 0]
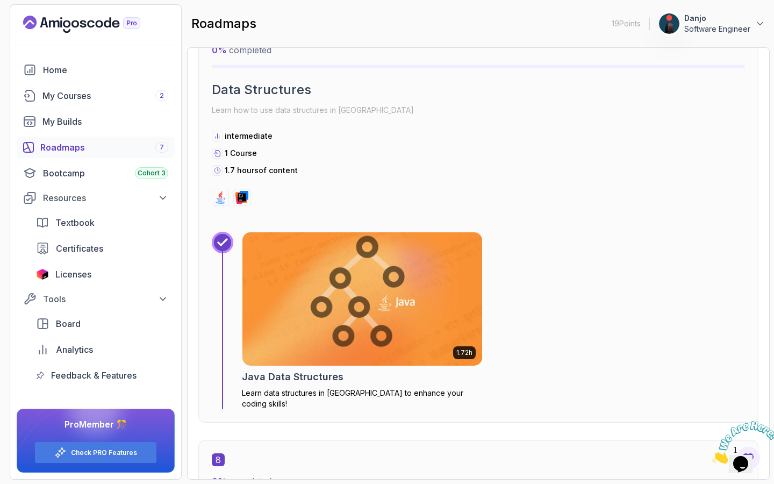
click at [423, 245] on img at bounding box center [361, 299] width 251 height 140
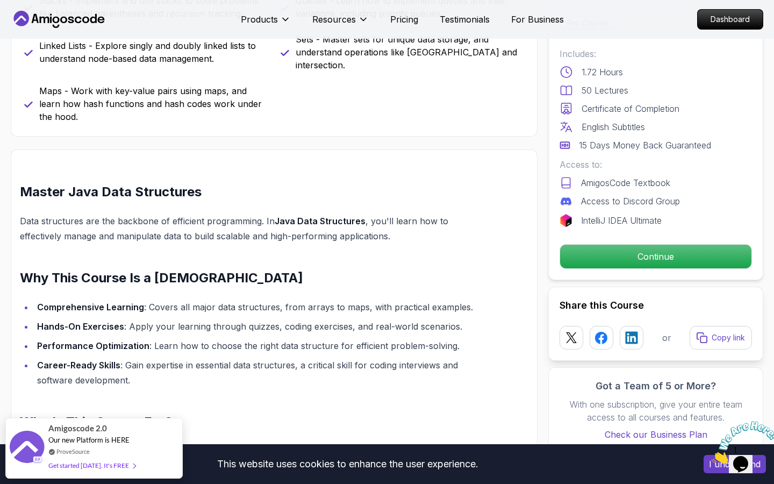
scroll to position [607, 0]
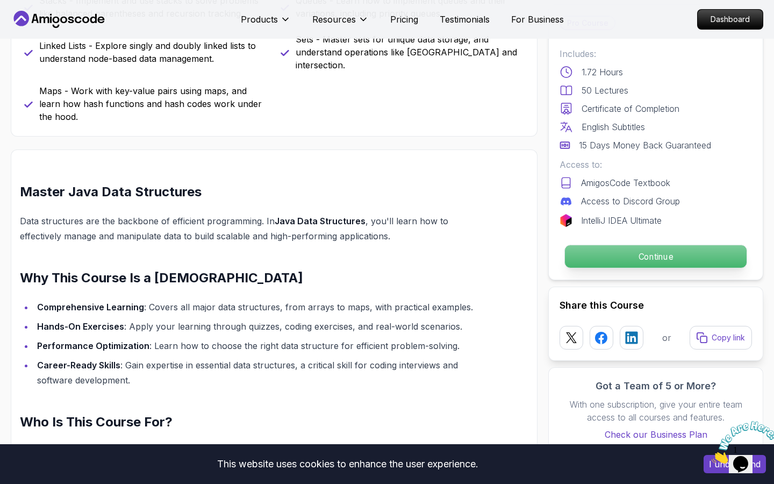
click at [623, 255] on p "Continue" at bounding box center [656, 256] width 182 height 23
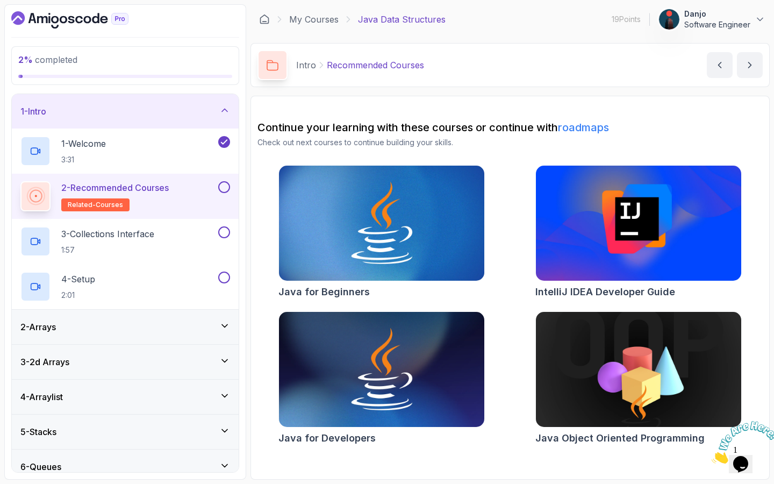
click at [200, 187] on div "2 - Recommended Courses related-courses" at bounding box center [118, 196] width 196 height 30
click at [226, 186] on button at bounding box center [224, 187] width 12 height 12
click at [193, 234] on div "3 - Collections Interface 1:57" at bounding box center [118, 241] width 196 height 30
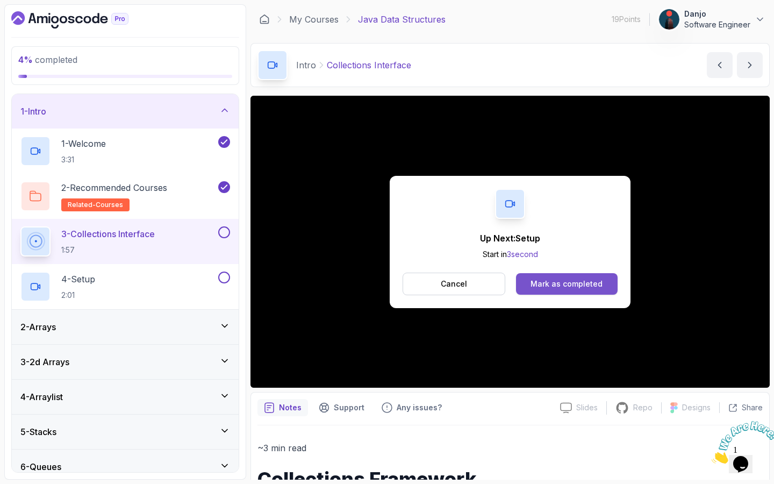
click at [572, 276] on button "Mark as completed" at bounding box center [567, 283] width 102 height 21
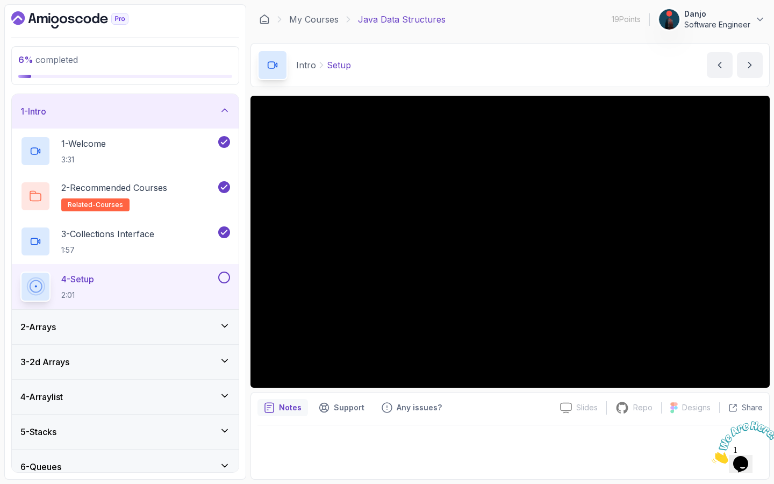
click at [211, 275] on div "4 - Setup 2:01" at bounding box center [118, 286] width 196 height 30
